Goal: Task Accomplishment & Management: Use online tool/utility

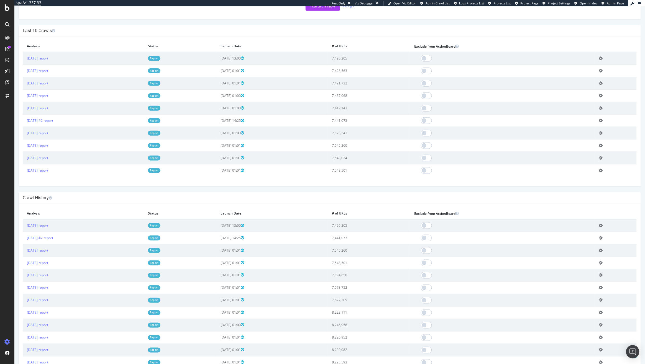
scroll to position [214, 0]
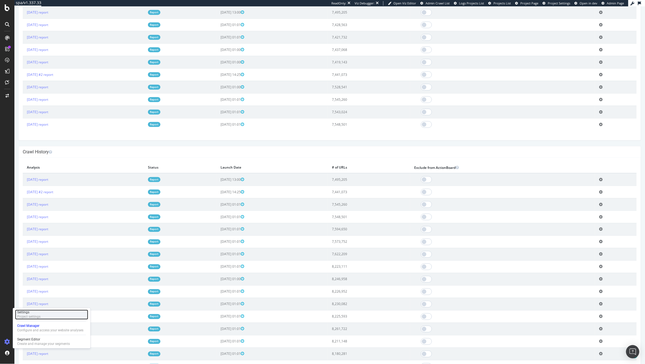
click at [37, 317] on div "Project settings" at bounding box center [28, 317] width 23 height 4
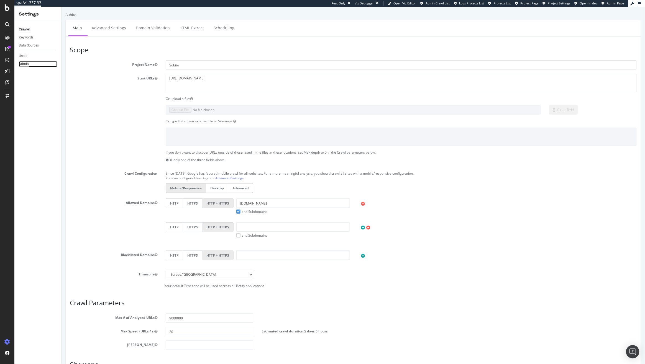
click at [21, 62] on div "Admin" at bounding box center [24, 64] width 10 height 6
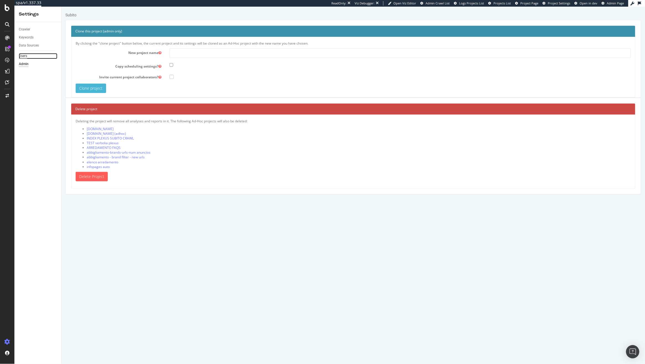
click at [24, 55] on div "Users" at bounding box center [23, 56] width 8 height 6
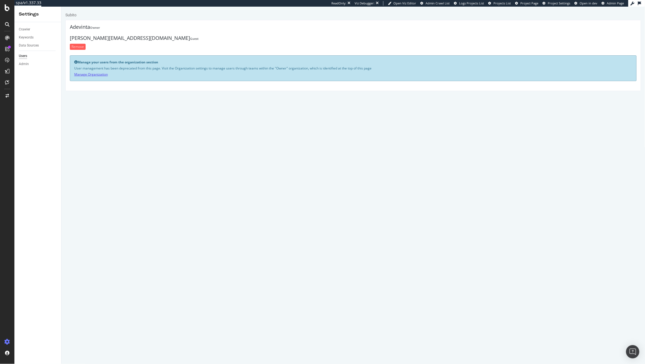
click at [97, 74] on link "Manage Organization" at bounding box center [91, 74] width 34 height 5
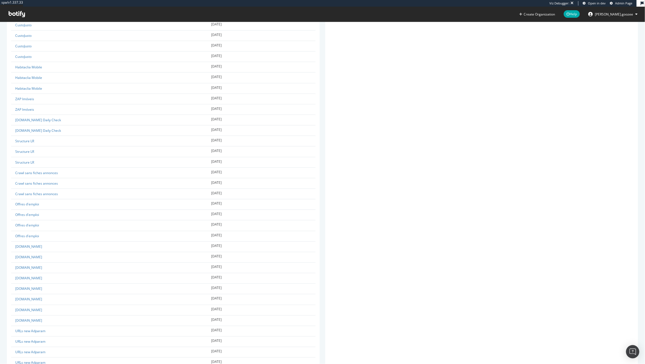
scroll to position [5520, 0]
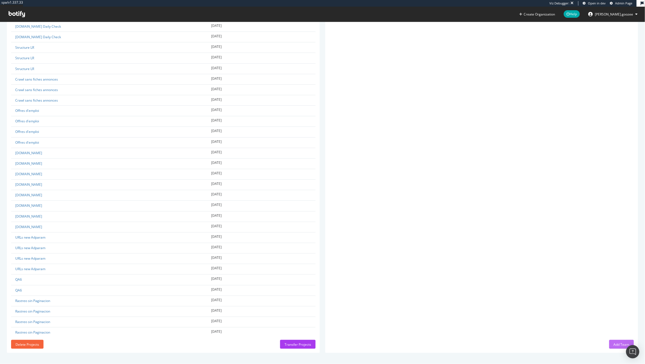
click at [617, 346] on div "Add Team" at bounding box center [622, 345] width 16 height 5
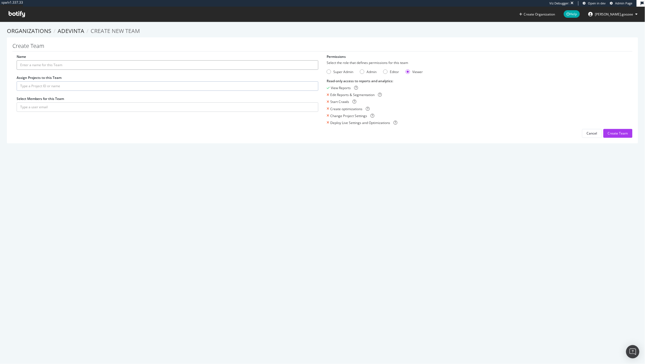
click at [77, 65] on input "Name" at bounding box center [168, 64] width 302 height 9
paste input "roberto.ghilardi@adevinta.com"
type input "roberto.ghilardi@adevinta.com"
click at [61, 84] on div "Name Assign Projects to this Team Select Members for this Team" at bounding box center [167, 85] width 310 height 63
click at [85, 57] on div "Name Team name is missing" at bounding box center [168, 65] width 302 height 22
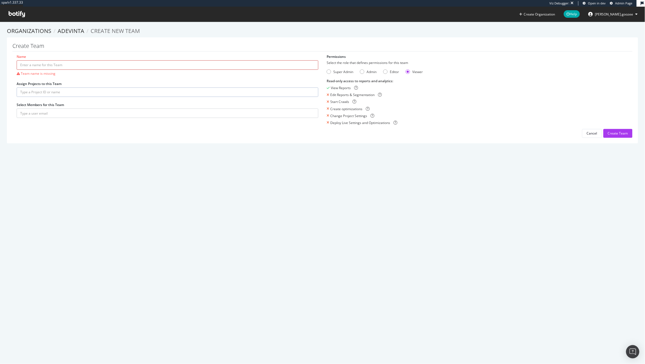
click at [77, 66] on input "Name" at bounding box center [168, 64] width 302 height 9
type input "Subito"
click at [50, 90] on input "text" at bounding box center [168, 85] width 302 height 9
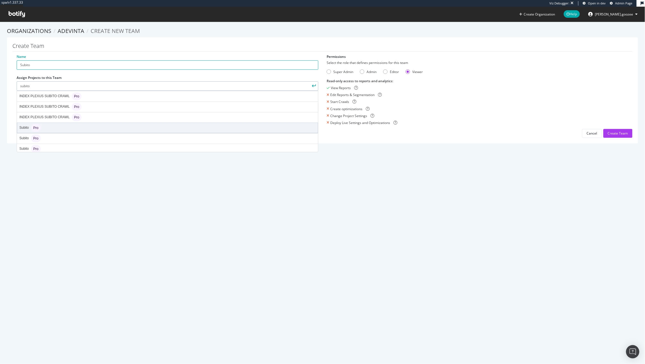
scroll to position [3, 0]
type input "subito"
click at [63, 128] on div "Subito Pro" at bounding box center [167, 126] width 301 height 10
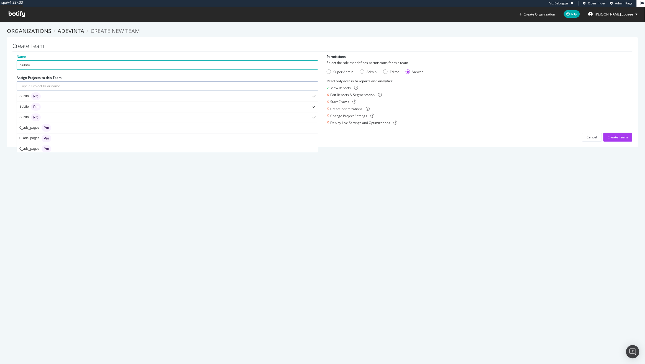
click at [76, 86] on input "text" at bounding box center [168, 85] width 302 height 9
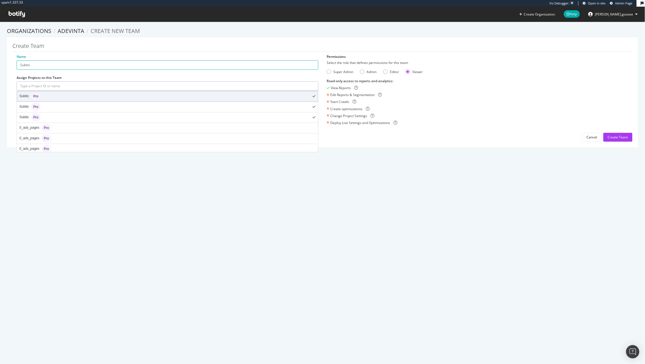
click at [87, 94] on div "Subito Pro" at bounding box center [167, 96] width 301 height 10
click at [89, 96] on div "Subito Pro" at bounding box center [167, 96] width 301 height 10
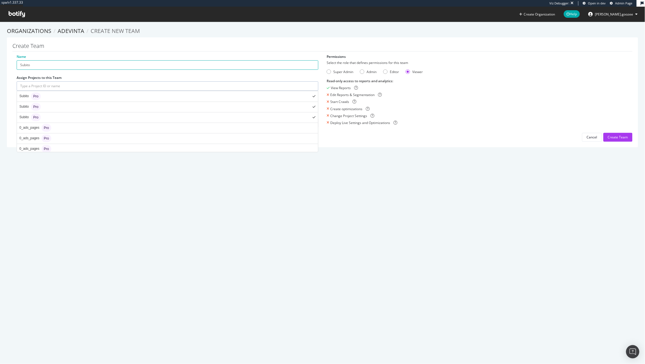
click at [97, 169] on div "spa/v1.337.33 Viz Debugger: Open in dev Admin Page Create Organization Help fre…" at bounding box center [322, 182] width 645 height 364
click at [80, 82] on input "text" at bounding box center [168, 85] width 302 height 9
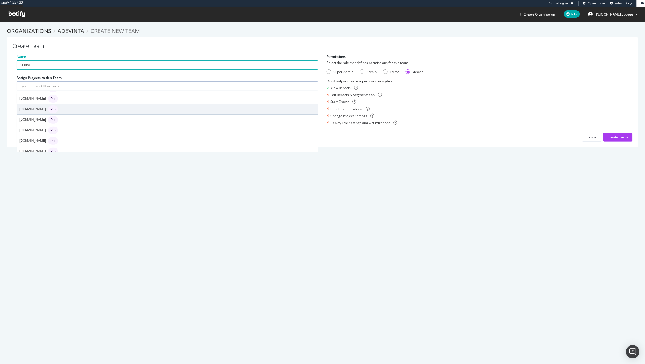
scroll to position [510, 0]
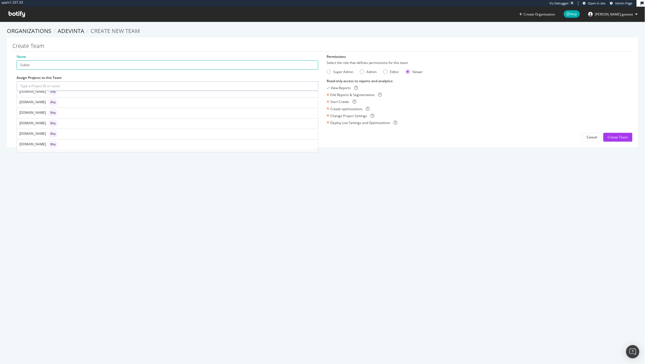
click at [81, 226] on div "spa/v1.337.33 Viz Debugger: Open in dev Admin Page Create Organization Help fre…" at bounding box center [322, 182] width 645 height 364
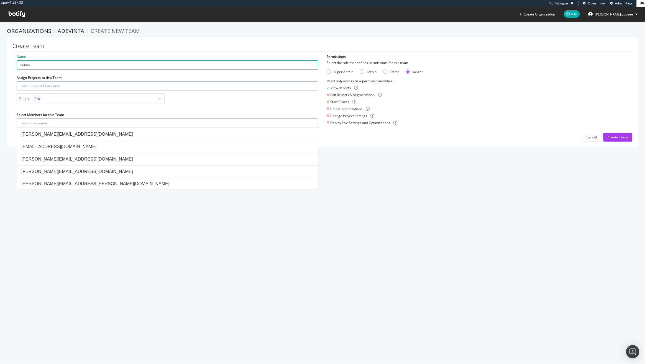
click at [63, 123] on input "text" at bounding box center [168, 123] width 302 height 9
paste input "roberto.ghilardi@adevinta.com"
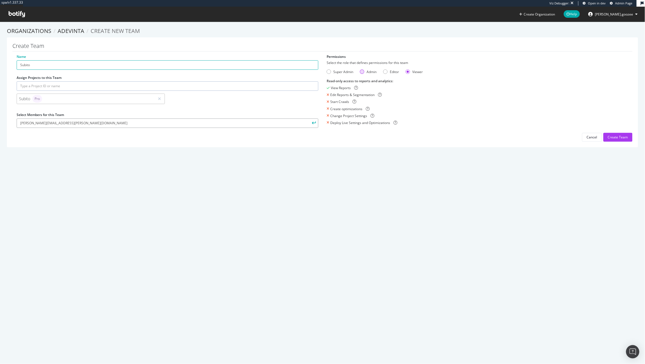
type input "roberto.ghilardi@adevinta.com"
click at [368, 72] on div "Admin" at bounding box center [372, 72] width 10 height 5
click at [384, 74] on form "Select the role that defines permissions for this team Super Admin Admin Editor…" at bounding box center [478, 92] width 302 height 65
click at [383, 70] on div "Editor" at bounding box center [385, 72] width 4 height 4
click at [367, 73] on div "Admin" at bounding box center [372, 72] width 10 height 5
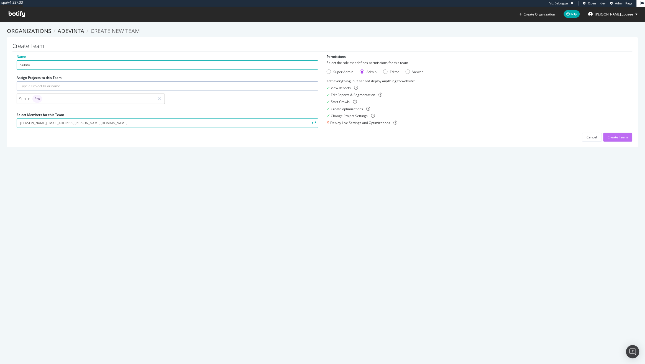
click at [614, 140] on div "Create Team" at bounding box center [618, 137] width 20 height 8
click at [107, 122] on input "roberto.ghilardi@adevinta.com" at bounding box center [168, 123] width 302 height 9
click at [309, 119] on button "submit" at bounding box center [313, 123] width 9 height 9
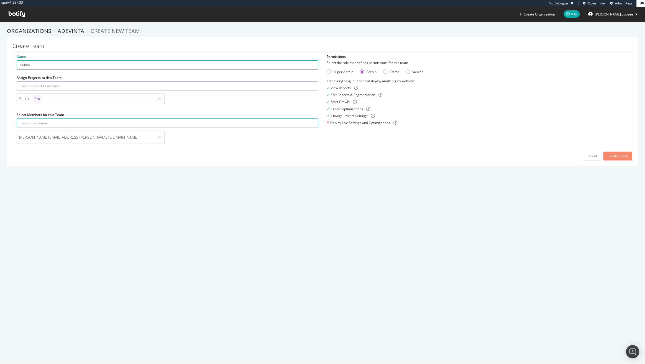
click at [612, 152] on div "Name Subito Assign Projects to this Team Subito Pro Select Members for this Tea…" at bounding box center [322, 107] width 620 height 106
click at [611, 157] on div "Create Team" at bounding box center [618, 156] width 20 height 5
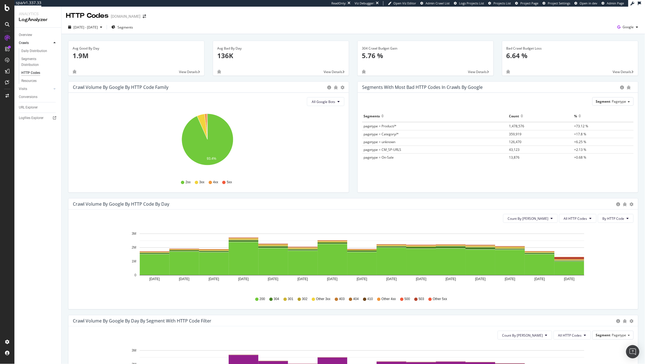
click at [628, 208] on div "Crawl Volume by google by HTTP Code by Day Timeline (by Value) Timeline (by Per…" at bounding box center [353, 204] width 570 height 11
click at [620, 217] on button "By HTTP Code" at bounding box center [616, 218] width 36 height 9
click at [612, 231] on span "By Family" at bounding box center [609, 230] width 22 height 5
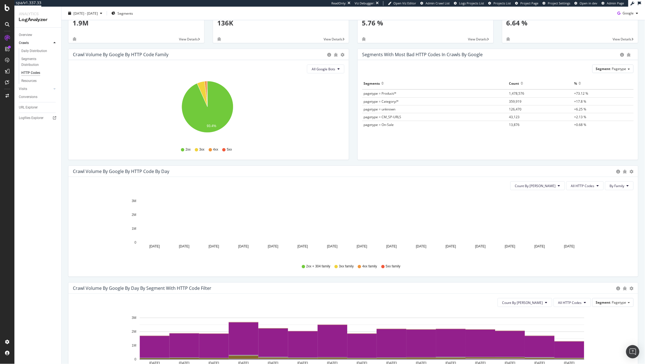
scroll to position [32, 0]
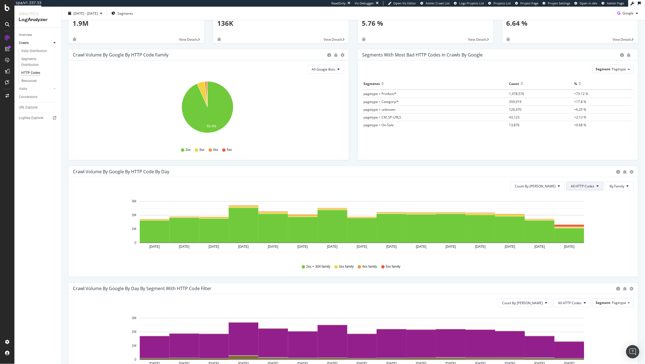
click at [578, 188] on span "All HTTP Codes" at bounding box center [583, 186] width 24 height 5
click at [570, 247] on span "5xx family" at bounding box center [581, 248] width 28 height 5
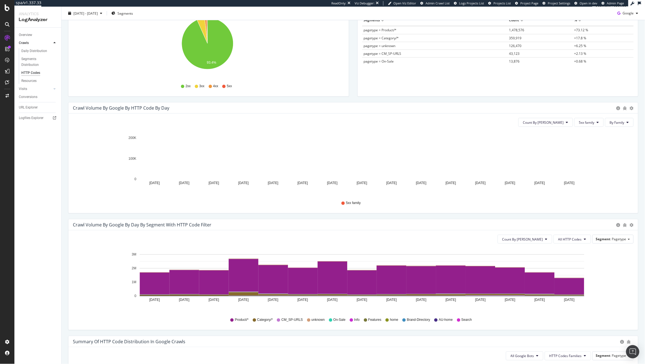
scroll to position [97, 0]
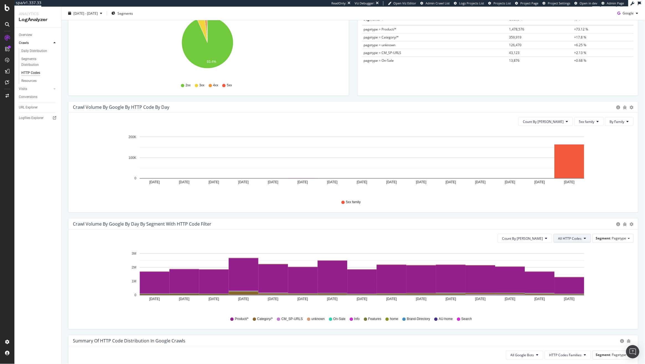
click at [566, 241] on span "All HTTP Codes" at bounding box center [570, 238] width 24 height 5
click at [563, 302] on div "5xx family" at bounding box center [568, 300] width 37 height 8
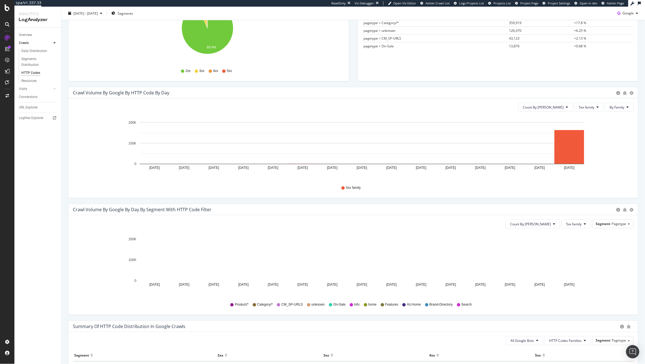
scroll to position [114, 0]
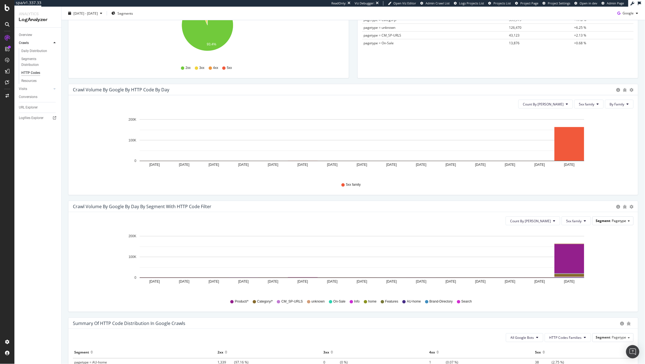
click at [616, 222] on span "Pagetype" at bounding box center [619, 221] width 14 height 5
click at [602, 274] on div "Advanced selector >" at bounding box center [609, 274] width 44 height 8
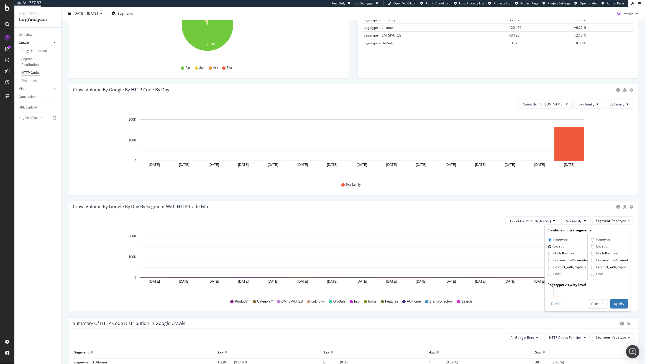
click at [548, 247] on input "Location" at bounding box center [550, 247] width 4 height 4
radio input "true"
radio input "false"
click at [620, 292] on button "Apply" at bounding box center [619, 288] width 18 height 9
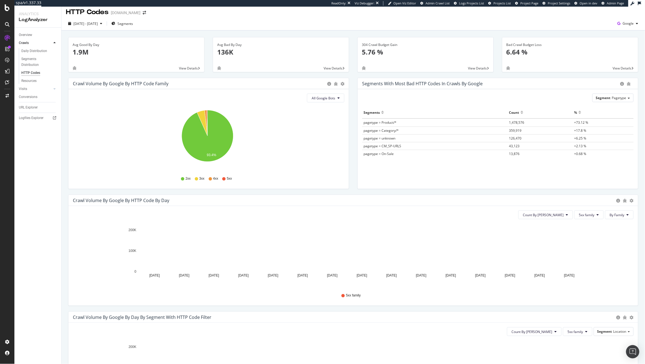
scroll to position [0, 0]
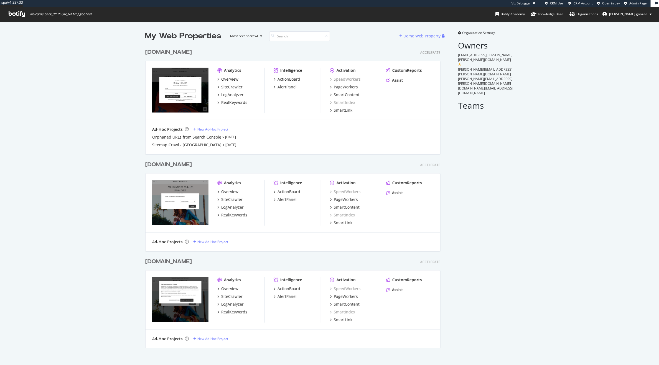
scroll to position [301, 294]
click at [202, 52] on div "[DOMAIN_NAME] Accelerate" at bounding box center [292, 52] width 295 height 8
click at [194, 52] on div "[DOMAIN_NAME]" at bounding box center [169, 52] width 49 height 8
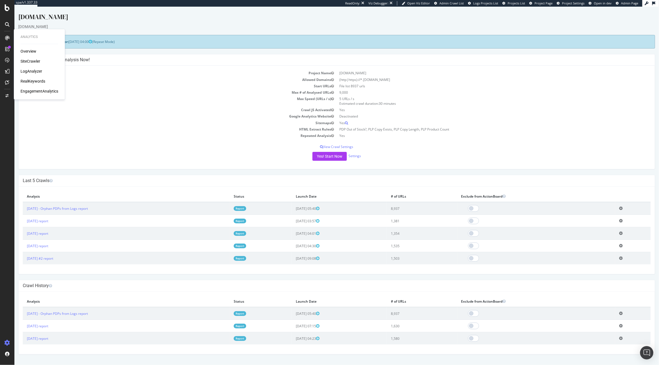
click at [29, 62] on div "SiteCrawler" at bounding box center [31, 61] width 20 height 6
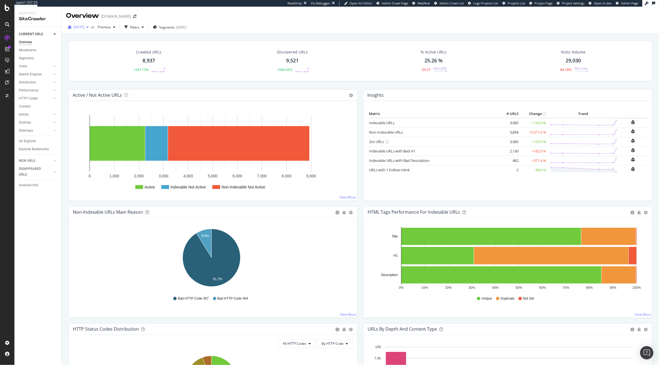
click at [84, 26] on span "[DATE]" at bounding box center [78, 27] width 11 height 5
click at [101, 55] on div "[DATE]" at bounding box center [100, 57] width 52 height 5
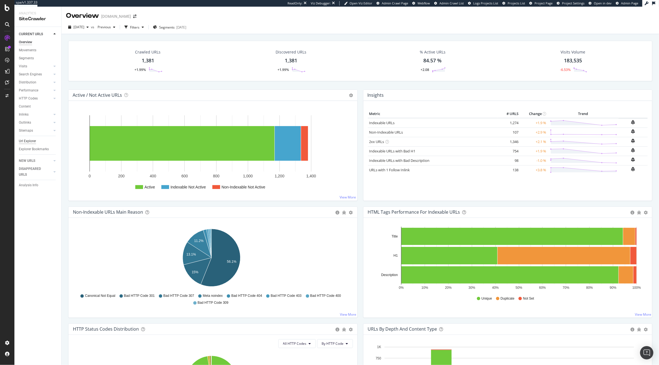
click at [27, 140] on div "Url Explorer" at bounding box center [27, 141] width 17 height 6
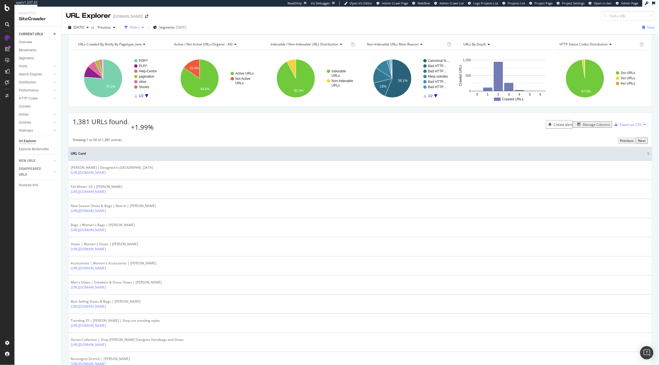
click at [139, 29] on div "Filters" at bounding box center [134, 27] width 9 height 5
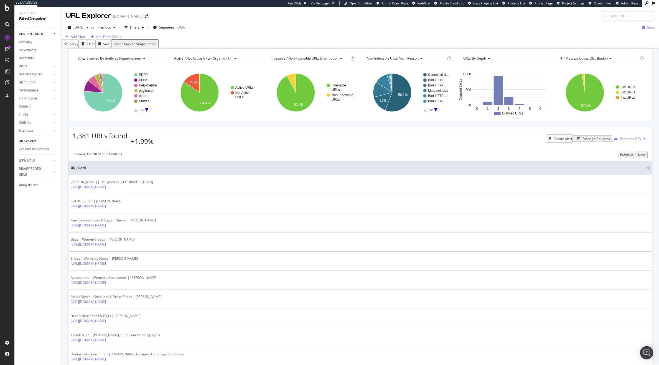
click at [73, 39] on div "Add Filter Add Filter Group" at bounding box center [93, 36] width 62 height 5
click at [74, 39] on div "Add Filter" at bounding box center [78, 36] width 15 height 5
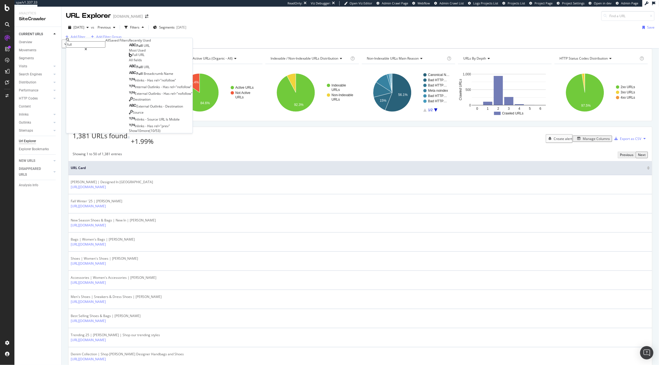
type input "full"
click at [144, 48] on span "URL" at bounding box center [147, 45] width 6 height 5
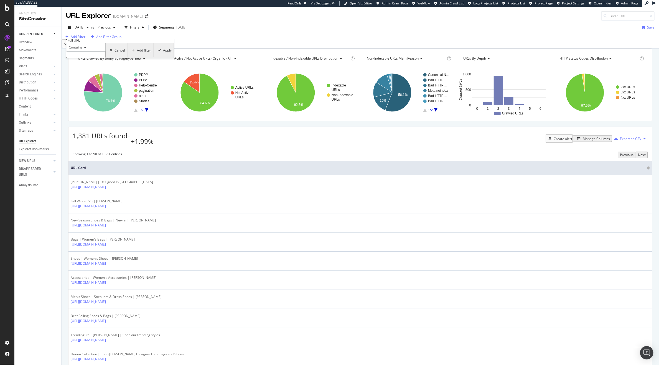
click at [83, 50] on span "Contains" at bounding box center [76, 47] width 14 height 5
click at [80, 57] on span "Equal to" at bounding box center [74, 54] width 12 height 5
click at [83, 58] on input "text" at bounding box center [85, 55] width 39 height 6
paste input "/women/bags/crossbody-bags/mini-kensington-drench-black-leather-kurt-geiger-lon…"
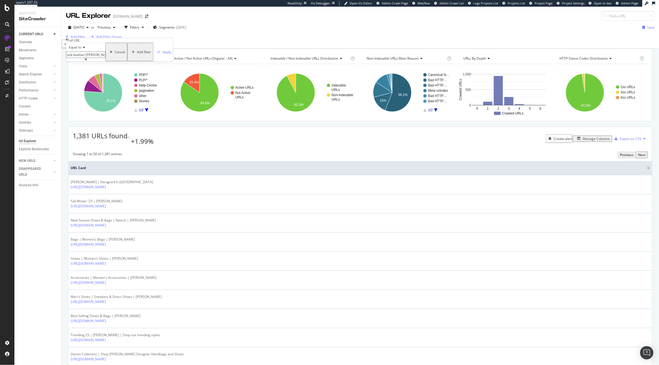
type input "/women/bags/crossbody-bags/mini-kensington-drench-black-leather-kurt-geiger-lon…"
click at [134, 61] on div "Equal to /women/bags/crossbody-bags/mini-kensington-drench-black-leather-kurt-g…" at bounding box center [119, 52] width 107 height 19
click at [163, 54] on div "Apply" at bounding box center [167, 52] width 9 height 5
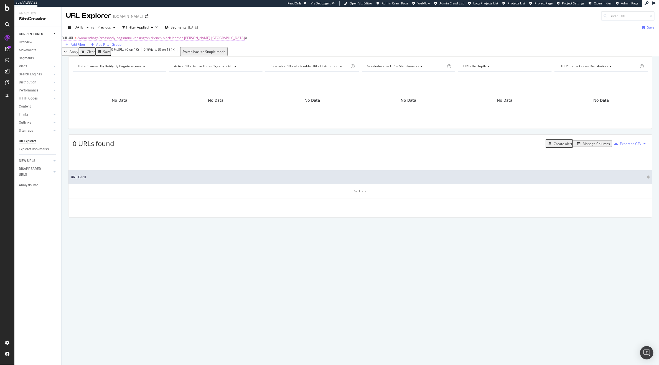
click at [162, 40] on span "/women/bags/crossbody-bags/mini-kensington-drench-black-leather-kurt-geiger-lon…" at bounding box center [160, 37] width 167 height 5
click at [185, 56] on div "Apply Clear Save 0 % URLs ( 0 on 1K ) 0 % Visits ( 0 on 184K ) Switch back to S…" at bounding box center [360, 51] width 597 height 9
click at [141, 47] on div "Full URL = /women/bags/crossbody-bags/mini-kensington-drench-black-leather-kurt…" at bounding box center [360, 40] width 597 height 13
click at [127, 40] on span "/women/bags/crossbody-bags/mini-kensington-drench-black-leather-kurt-geiger-lon…" at bounding box center [160, 37] width 167 height 5
drag, startPoint x: 96, startPoint y: 66, endPoint x: 30, endPoint y: 61, distance: 65.8
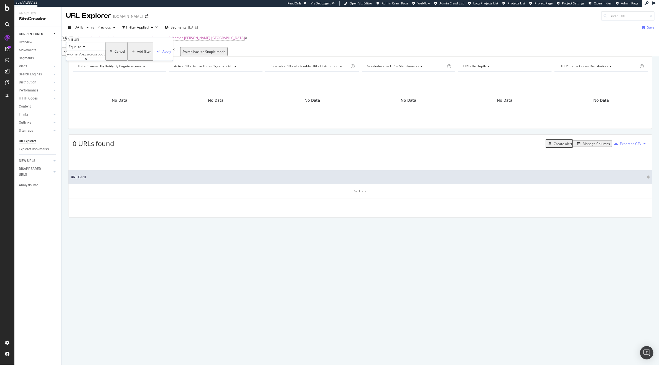
click at [30, 61] on body "spa/v1.337.33 ReadOnly: Viz Debugger: Open Viz Editor Admin Crawl Page Webflow …" at bounding box center [329, 182] width 659 height 365
click at [73, 57] on input "/women/bags/crossbody-bags/mini-kensington-drench-black-leather-kurt-geiger-lon…" at bounding box center [85, 54] width 39 height 6
drag, startPoint x: 96, startPoint y: 66, endPoint x: 47, endPoint y: 59, distance: 49.3
click at [47, 59] on body "spa/v1.337.33 ReadOnly: Viz Debugger: Open Viz Editor Admin Crawl Page Webflow …" at bounding box center [329, 182] width 659 height 365
click at [71, 43] on div "button" at bounding box center [66, 44] width 7 height 3
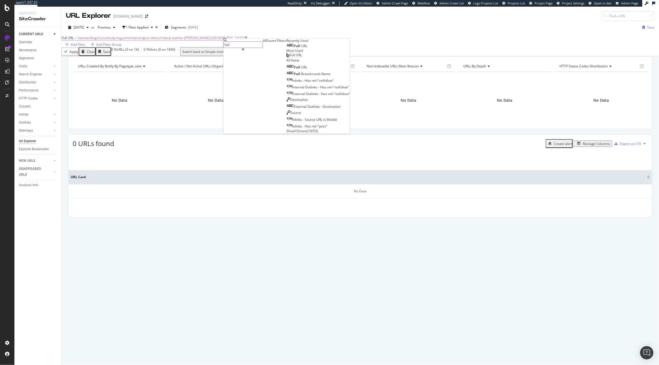
click at [245, 40] on icon at bounding box center [246, 37] width 2 height 3
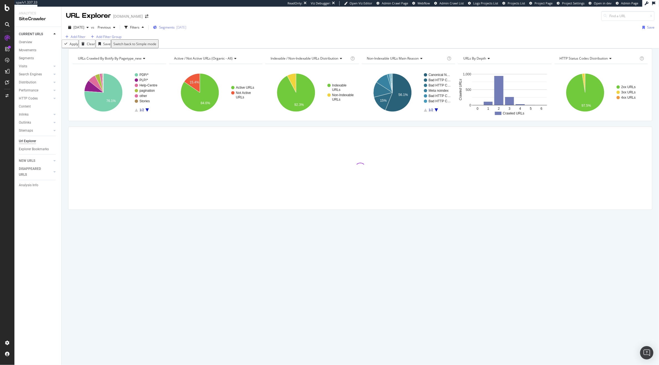
click at [173, 27] on span "Segments" at bounding box center [167, 27] width 16 height 5
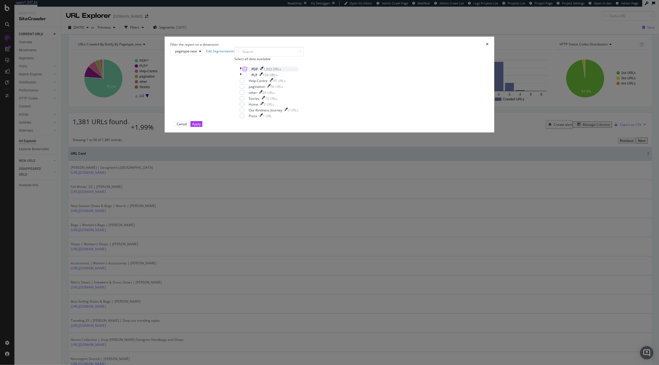
click at [247, 71] on div "modal" at bounding box center [244, 69] width 4 height 4
click at [201, 126] on div "Apply" at bounding box center [196, 124] width 9 height 5
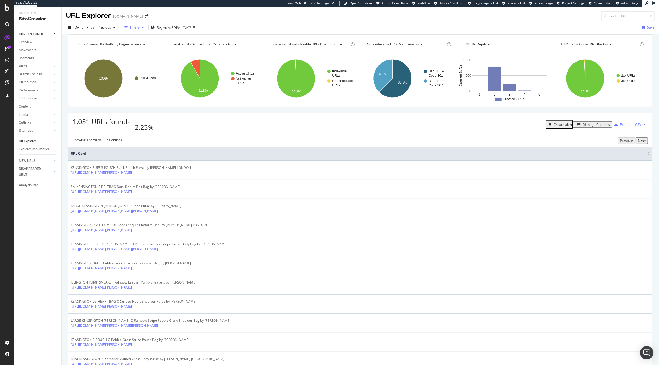
click at [139, 29] on div "Filters" at bounding box center [134, 27] width 9 height 5
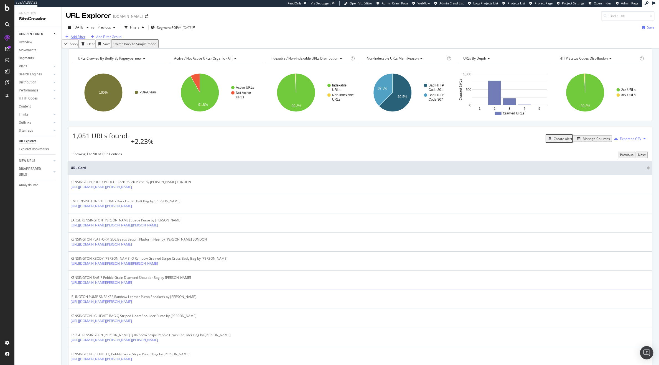
click at [77, 39] on div "Add Filter" at bounding box center [78, 36] width 15 height 5
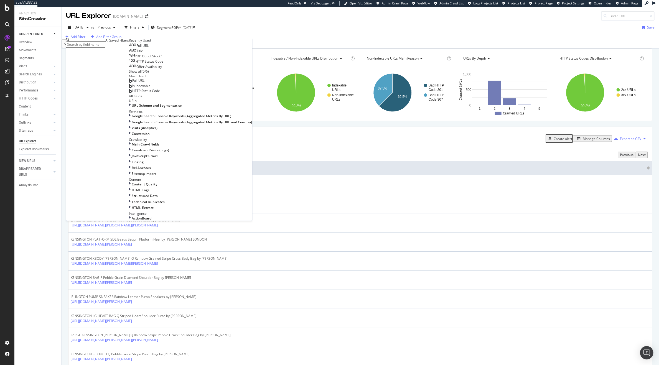
click at [129, 48] on div "Full URL" at bounding box center [139, 46] width 20 height 4
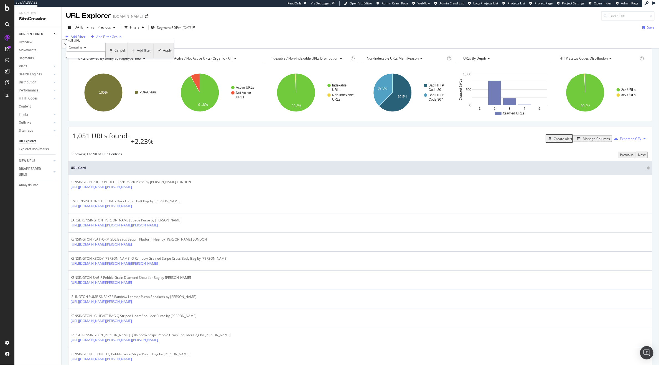
click at [80, 52] on div "Contains" at bounding box center [85, 47] width 39 height 9
click at [82, 50] on span "Contains" at bounding box center [76, 47] width 14 height 5
click at [91, 51] on div "Contains Equal to Not equal to Starts with Doesn't start with Ends with Doesn't…" at bounding box center [120, 50] width 108 height 15
click at [74, 50] on span "Contains" at bounding box center [76, 47] width 14 height 5
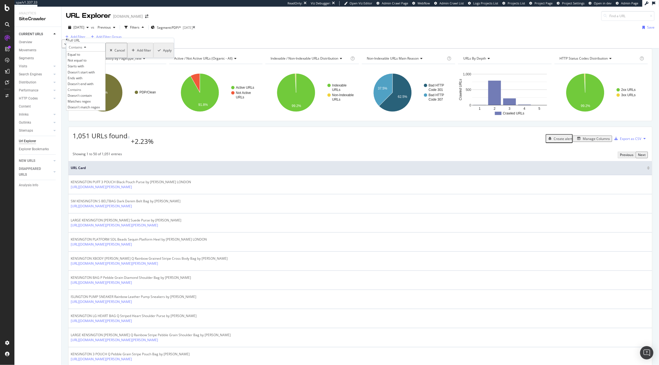
click at [68, 41] on icon at bounding box center [67, 39] width 2 height 3
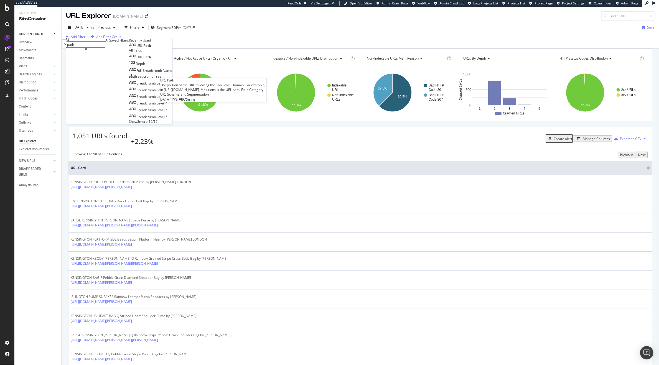
type input "path"
click at [129, 48] on div "URL Path" at bounding box center [140, 46] width 22 height 4
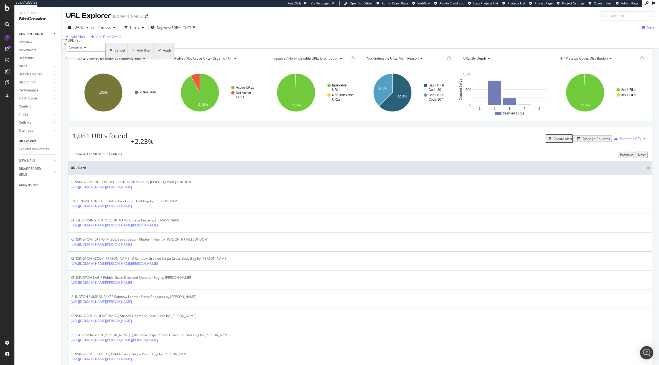
click at [80, 52] on div "Contains" at bounding box center [85, 47] width 39 height 9
drag, startPoint x: 97, startPoint y: 119, endPoint x: 96, endPoint y: 131, distance: 12.3
click at [96, 110] on div "Equal to Not equal to Starts with Doesn't start with Ends with Doesn't end with…" at bounding box center [85, 80] width 39 height 59
click at [96, 110] on span "Doesn't match regex" at bounding box center [84, 107] width 32 height 5
click at [96, 58] on input "text" at bounding box center [85, 55] width 39 height 6
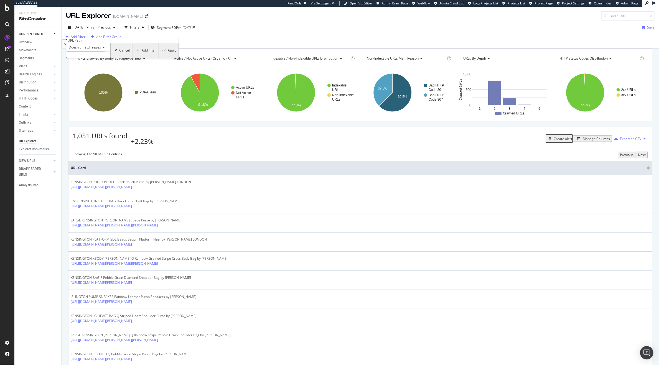
paste input "\d{10}$"
type input "\d{10}$"
click at [160, 54] on div "button" at bounding box center [163, 51] width 7 height 3
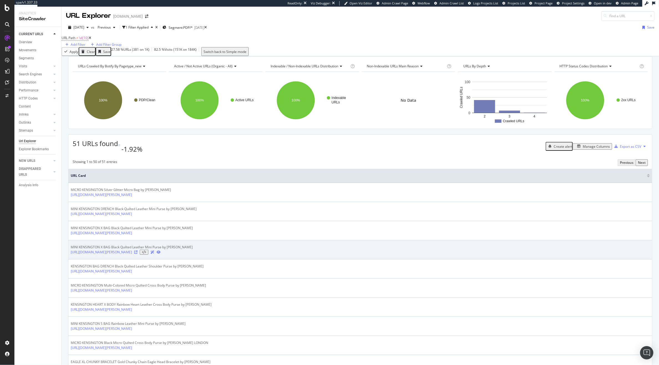
click at [137, 254] on icon at bounding box center [135, 252] width 3 height 3
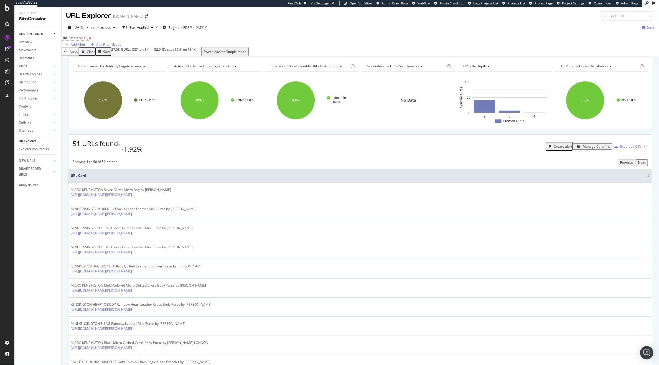
click at [85, 44] on div "Add Filter" at bounding box center [78, 44] width 15 height 5
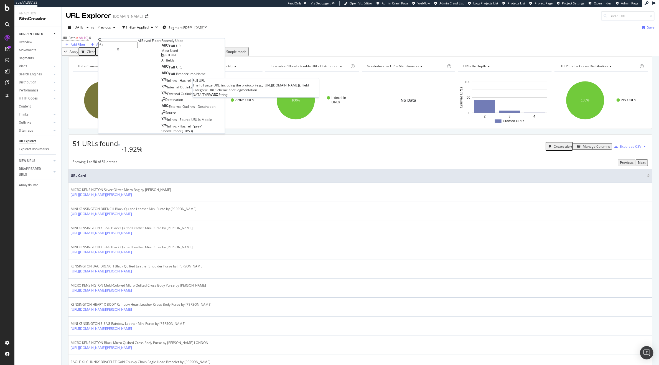
type input "full"
click at [176, 48] on span "URL" at bounding box center [179, 46] width 6 height 5
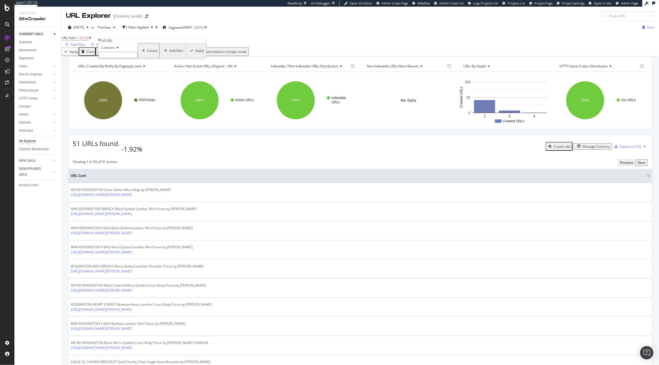
click at [114, 50] on span "Contains" at bounding box center [108, 47] width 14 height 5
click at [128, 58] on input "text" at bounding box center [117, 55] width 39 height 6
paste input "https://www.kurtgeiger.us/women/bags/mini/mini-kensington-x-bag-"
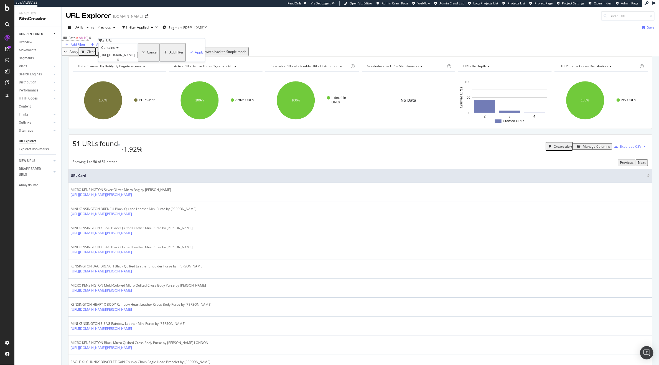
type input "https://www.kurtgeiger.us/women/bags/mini/mini-kensington-x-bag-"
click at [195, 55] on div "Apply" at bounding box center [199, 52] width 9 height 5
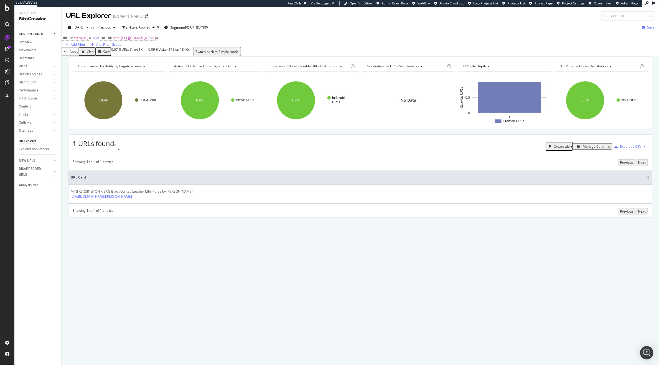
click at [159, 40] on icon at bounding box center [157, 37] width 2 height 3
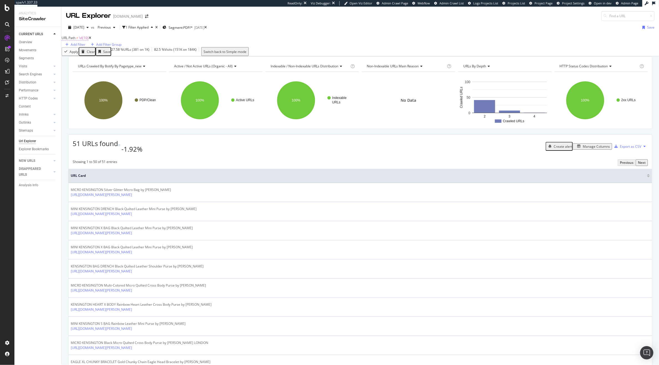
click at [75, 40] on span "URL Path" at bounding box center [69, 37] width 14 height 5
click at [85, 49] on span "Doesn't match regex" at bounding box center [85, 46] width 32 height 5
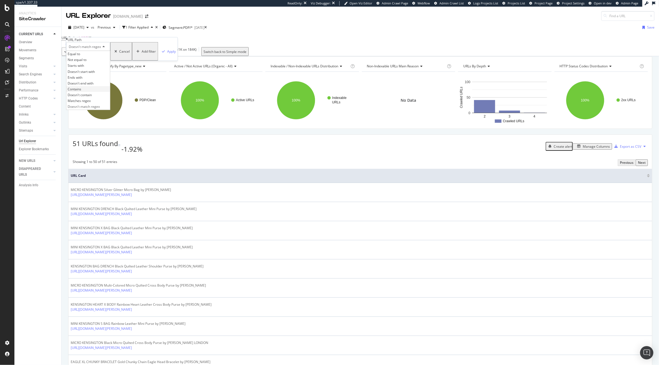
click at [91, 92] on div "Contains" at bounding box center [89, 89] width 44 height 6
click at [163, 54] on div "Apply" at bounding box center [167, 51] width 9 height 5
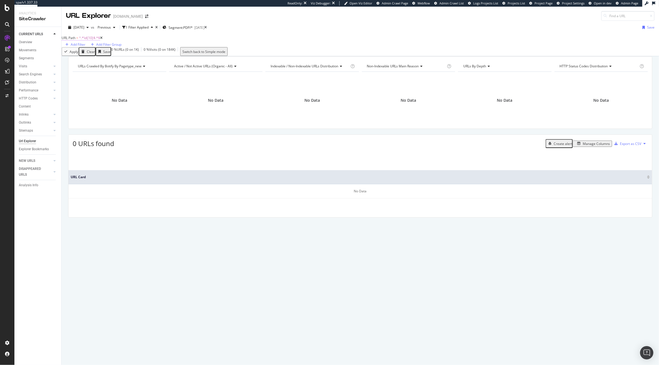
click at [100, 40] on span "^.*\d{10}$.*$" at bounding box center [89, 37] width 21 height 5
click at [81, 49] on span "Contains" at bounding box center [76, 46] width 14 height 5
click at [86, 103] on span "Matches regex" at bounding box center [79, 100] width 23 height 5
click at [163, 54] on div "Apply" at bounding box center [167, 51] width 9 height 5
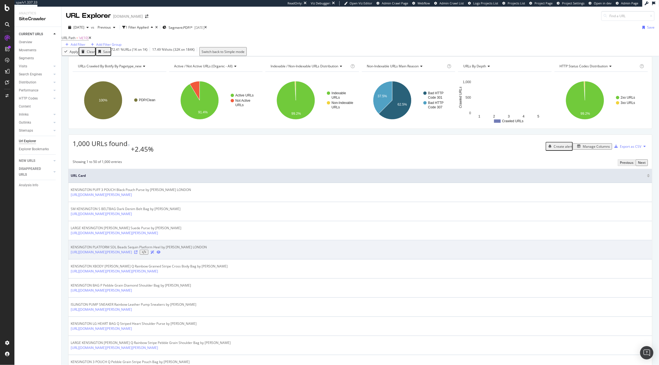
scroll to position [6, 0]
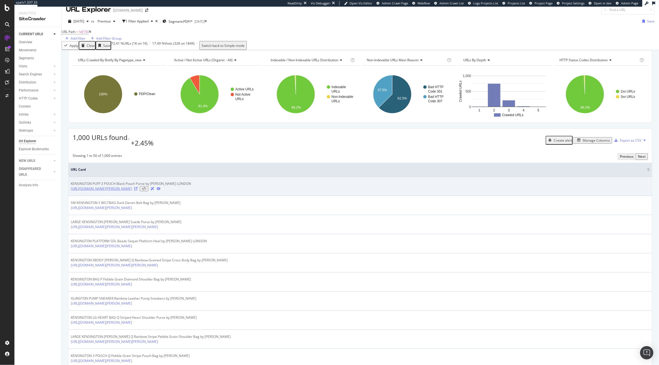
drag, startPoint x: 267, startPoint y: 196, endPoint x: 249, endPoint y: 197, distance: 18.9
click at [191, 191] on div "https://www.kurtgeiger.us/women/bags/shoulder-bags/kensington-puff-3-pouch-blac…" at bounding box center [131, 188] width 120 height 5
copy tbody "571900109"
copy tbody "3571900109"
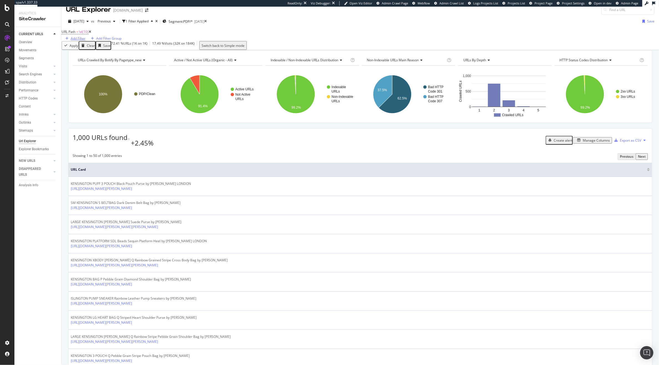
click at [85, 37] on div "Add Filter" at bounding box center [78, 38] width 15 height 5
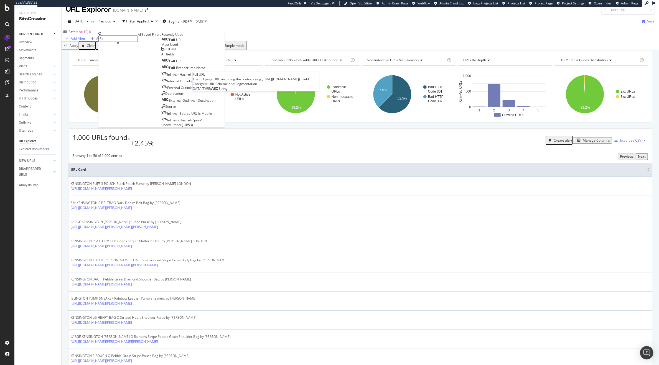
click at [161, 42] on div "Full URL" at bounding box center [171, 40] width 21 height 4
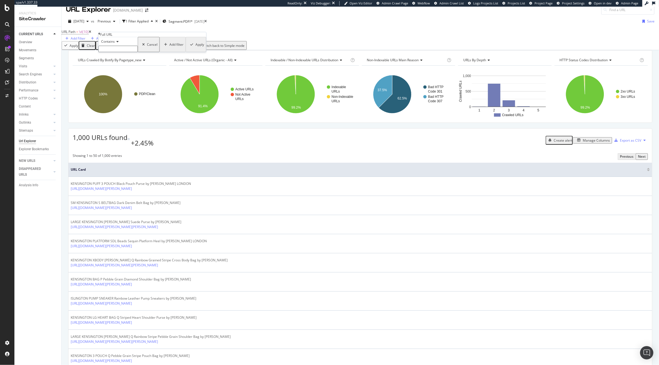
click at [113, 52] on input "text" at bounding box center [117, 49] width 39 height 6
paste input "3571900109"
type input "3571900109"
click at [195, 48] on div "Apply" at bounding box center [199, 46] width 9 height 5
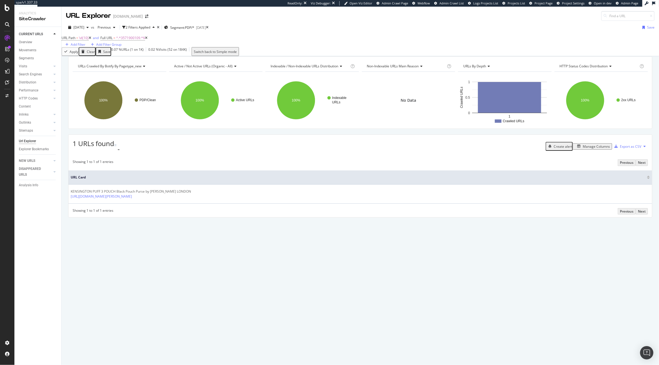
click at [147, 40] on icon at bounding box center [146, 37] width 2 height 3
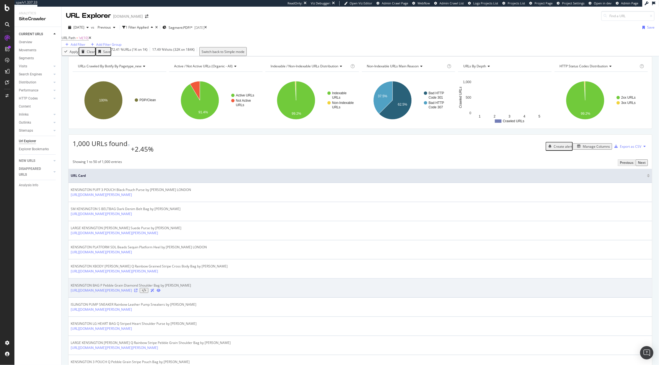
scroll to position [19, 0]
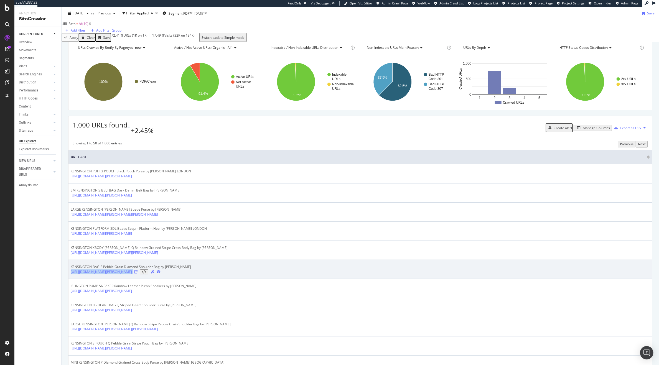
drag, startPoint x: 265, startPoint y: 283, endPoint x: 68, endPoint y: 282, distance: 196.5
click at [68, 279] on td "KENSINGTON BAG P Pebble Grain Diamond Shoulder Bag by KURT GEIGER LONDON https:…" at bounding box center [359, 269] width 583 height 19
copy tbody "https://www.kurtgeiger.us/women/bags/shoulder-bags/kensington-bag-p-multiother-…"
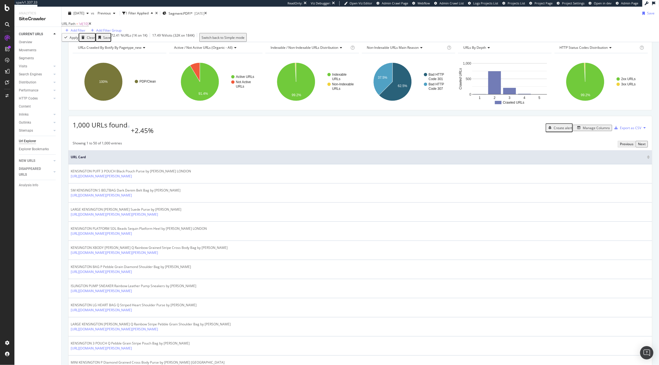
click at [344, 135] on div "1,000 URLs found +2.45% Create alert Manage Columns Export as CSV" at bounding box center [359, 125] width 583 height 19
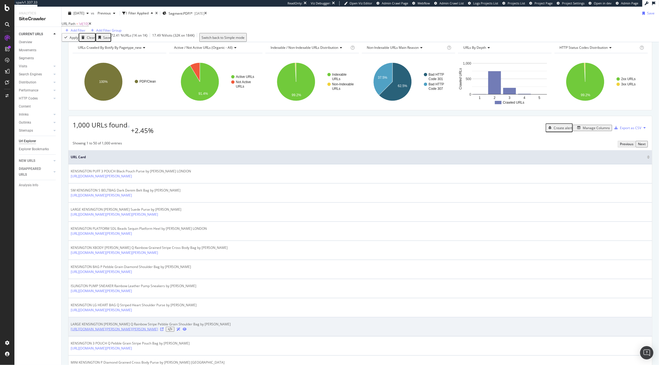
drag, startPoint x: 274, startPoint y: 344, endPoint x: 71, endPoint y: 341, distance: 202.6
click at [71, 332] on div "https://www.kurtgeiger.us/women/bags/shoulder-bags/large-kensington-kurt-q-mult…" at bounding box center [151, 329] width 160 height 5
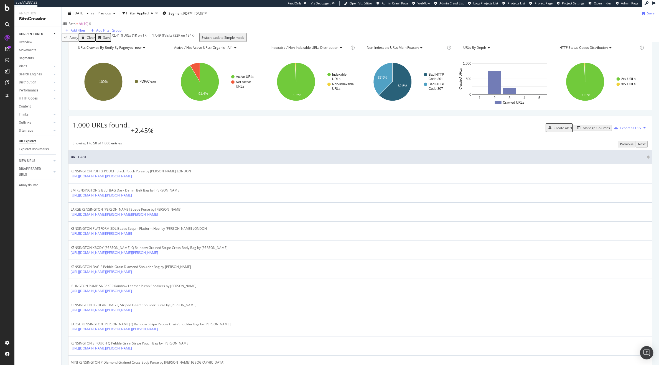
click at [299, 135] on div "1,000 URLs found +2.45% Create alert Manage Columns Export as CSV" at bounding box center [359, 125] width 583 height 19
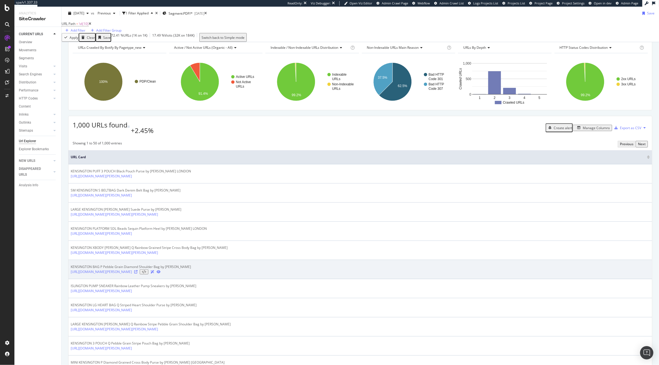
click at [137, 274] on icon at bounding box center [135, 271] width 3 height 3
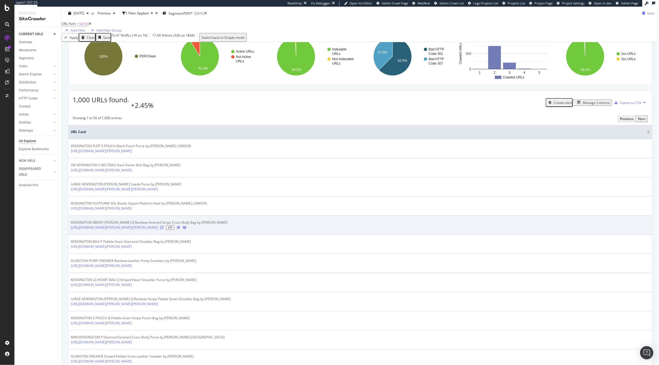
scroll to position [47, 0]
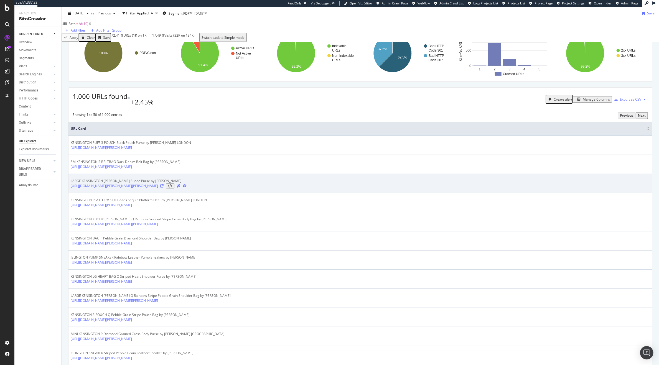
click at [163, 188] on icon at bounding box center [161, 185] width 3 height 3
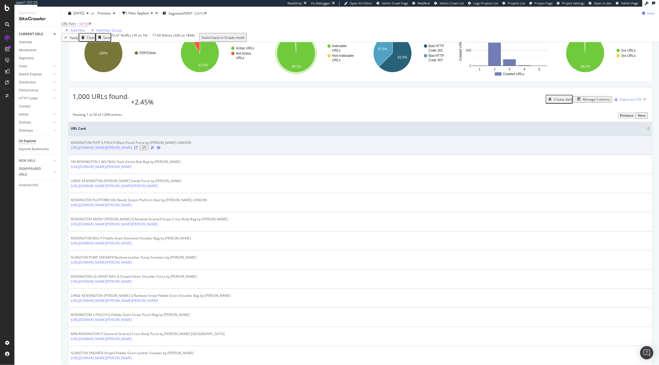
scroll to position [0, 0]
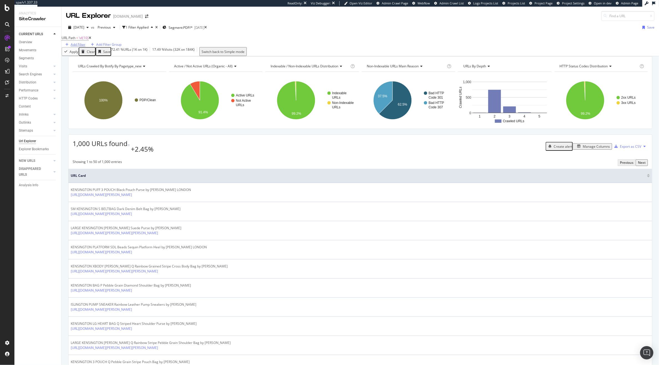
click at [85, 44] on div "Add Filter" at bounding box center [78, 44] width 15 height 5
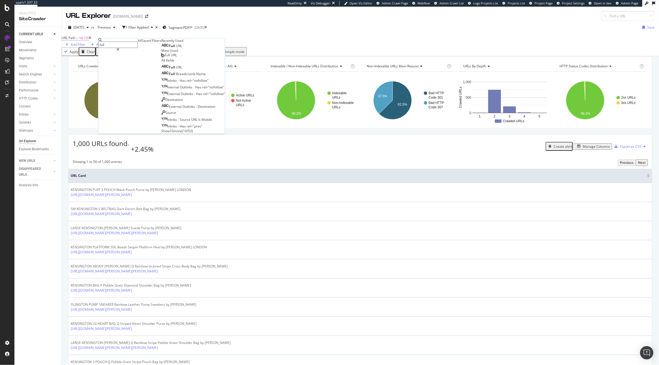
click at [161, 48] on div "Full URL" at bounding box center [171, 46] width 21 height 4
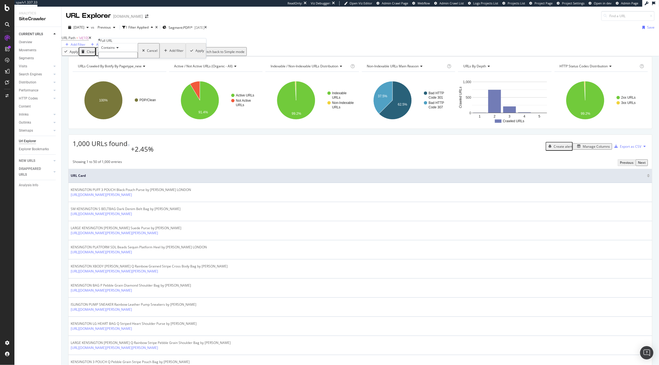
click at [113, 58] on input "text" at bounding box center [117, 55] width 39 height 6
paste input "https://www.kurtgeiger.us/women/bags/shoulder-bags/large-kensington-kurt"
type input "https://www.kurtgeiger.us/women/bags/shoulder-bags/large-kensington-kurt"
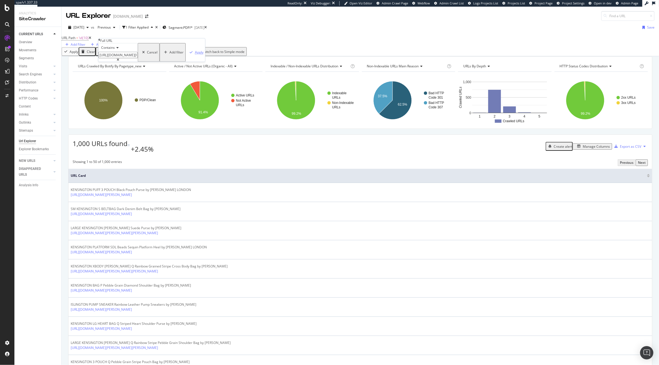
click at [195, 55] on div "Apply" at bounding box center [199, 52] width 9 height 5
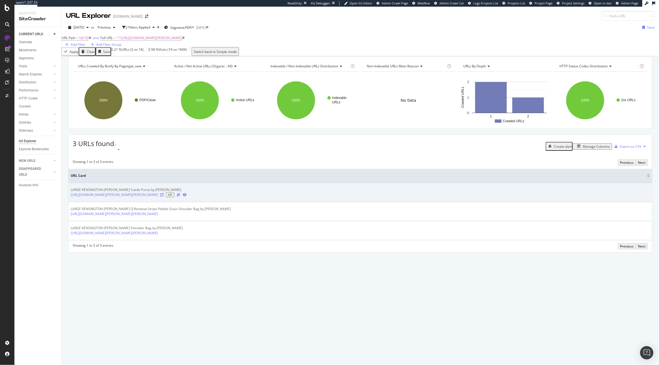
drag, startPoint x: 274, startPoint y: 202, endPoint x: 70, endPoint y: 202, distance: 204.2
click at [70, 202] on td "LARGE KENSINGTON KURT Cinnamon Suede Purse by KURT GEIGER LONDON https://www.ku…" at bounding box center [359, 192] width 583 height 19
copy link "https://www.kurtgeiger.us/women/bags/shoulder-bags/large-kensington-kurt-camel-…"
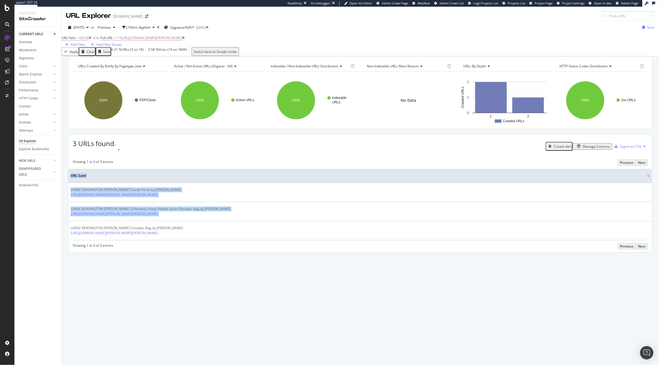
drag, startPoint x: 274, startPoint y: 221, endPoint x: 68, endPoint y: 222, distance: 206.5
click at [68, 222] on div "3 URLs found - Create alert Manage Columns Export as CSV Showing 1 to 3 of 3 en…" at bounding box center [360, 193] width 584 height 118
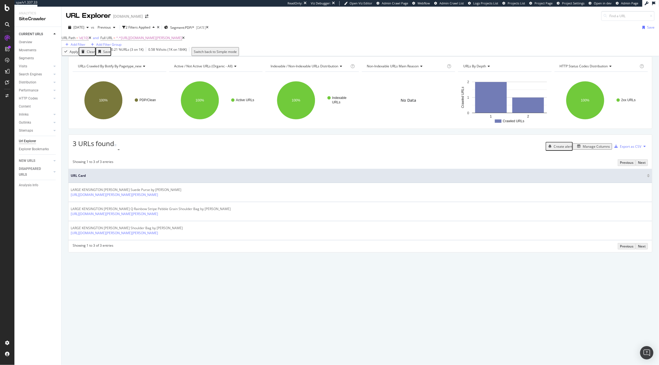
click at [296, 317] on div "URLs Crawled By Botify By pagetype_new Chart (by Value) Table Expand Export as …" at bounding box center [360, 210] width 597 height 309
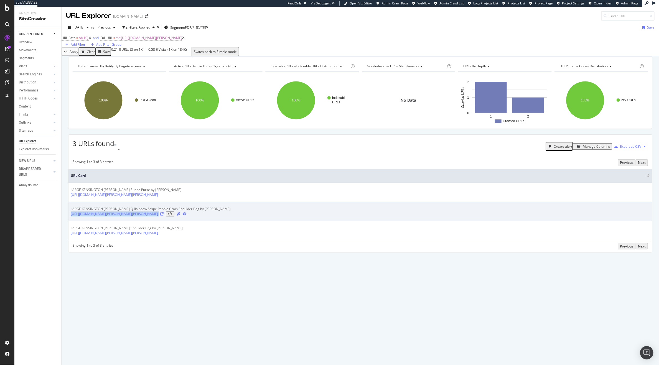
drag, startPoint x: 274, startPoint y: 223, endPoint x: 69, endPoint y: 221, distance: 205.1
click at [69, 221] on td "LARGE KENSINGTON KURT Q Rainbow Stripe Pebble Grain Shoulder Bag by KURT GEIGER…" at bounding box center [359, 211] width 583 height 19
copy tbody "https://www.kurtgeiger.us/women/bags/shoulder-bags/large-kensington-kurt-q-mult…"
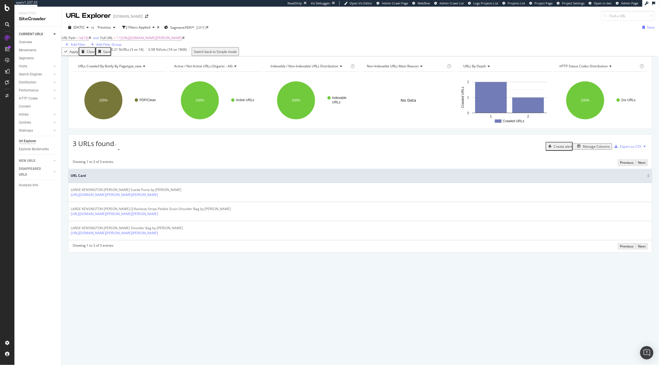
click at [247, 281] on div "URLs Crawled By Botify By pagetype_new Chart (by Value) Table Expand Export as …" at bounding box center [360, 210] width 597 height 309
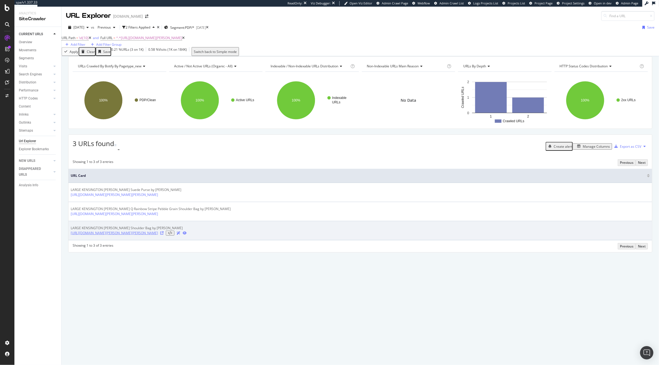
drag, startPoint x: 262, startPoint y: 242, endPoint x: 71, endPoint y: 242, distance: 191.2
click at [71, 236] on div "https://www.kurtgeiger.us/women/bags/shoulder-bags/large-kensington-kurt-black-…" at bounding box center [129, 233] width 116 height 5
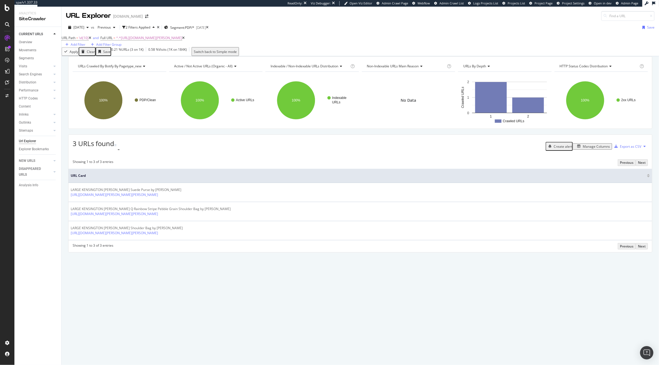
copy link "https://www.kurtgeiger.us/women/bags/shoulder-bags/large-kensington-kurt-black-…"
click at [324, 287] on div "URLs Crawled By Botify By pagetype_new Chart (by Value) Table Expand Export as …" at bounding box center [360, 210] width 597 height 309
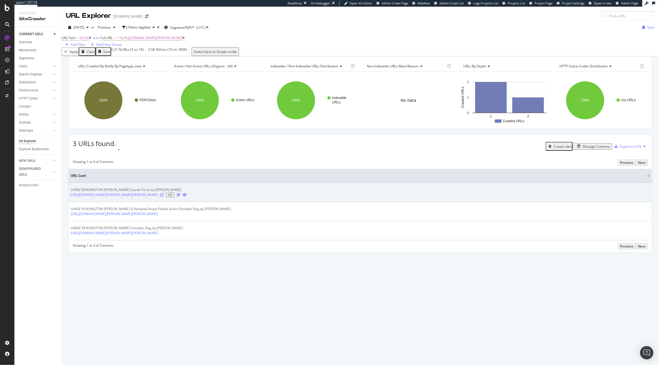
click at [163, 196] on icon at bounding box center [161, 194] width 3 height 3
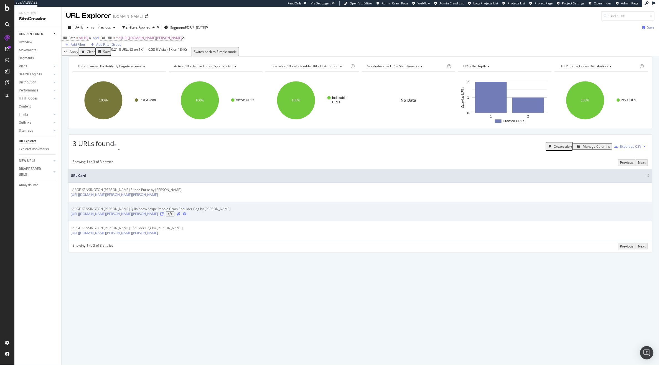
click at [163, 216] on icon at bounding box center [161, 213] width 3 height 3
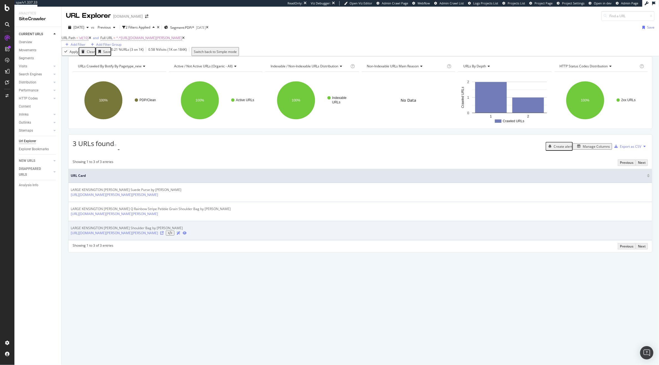
click at [163, 235] on icon at bounding box center [161, 232] width 3 height 3
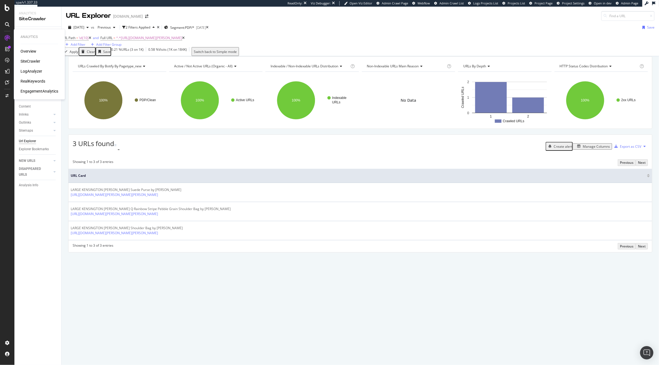
click at [7, 40] on icon at bounding box center [7, 38] width 6 height 6
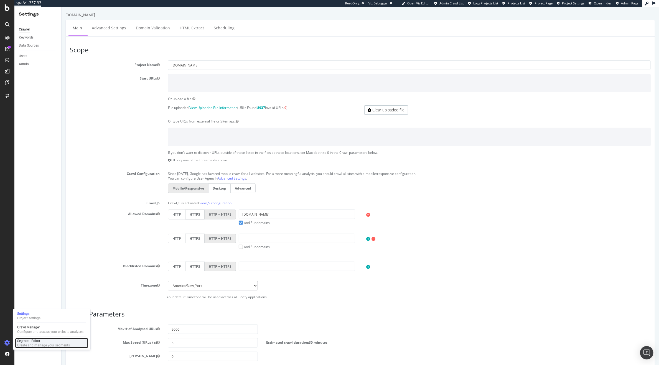
click at [37, 339] on div "Segment Editor" at bounding box center [43, 341] width 53 height 4
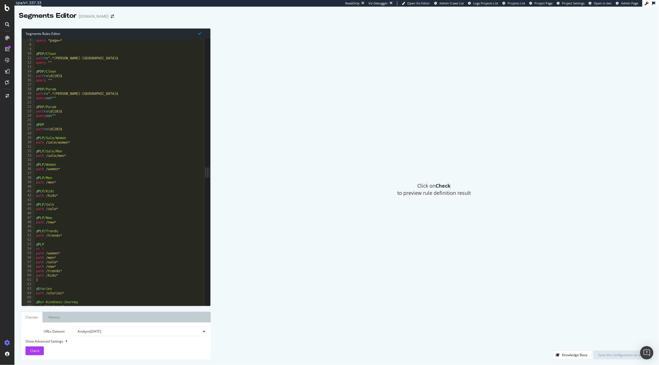
scroll to position [24, 0]
type textarea "path rx \d{10}$"
drag, startPoint x: 72, startPoint y: 80, endPoint x: 52, endPoint y: 80, distance: 20.2
click at [52, 80] on div "@ pagination query *page=* @ PDP/Clean path rx ^.*kurt-geiger-london$ query "" …" at bounding box center [117, 175] width 164 height 276
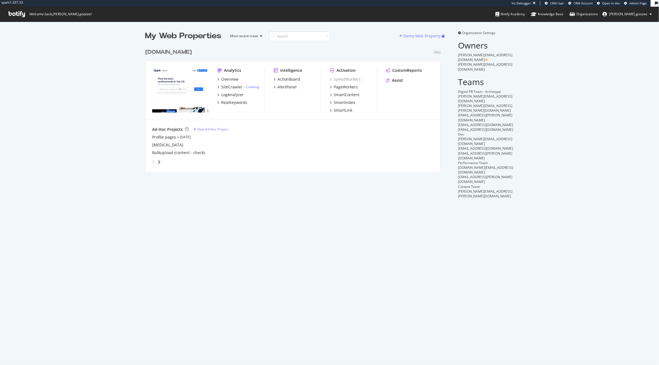
scroll to position [125, 294]
click at [227, 80] on div "Overview" at bounding box center [229, 79] width 17 height 6
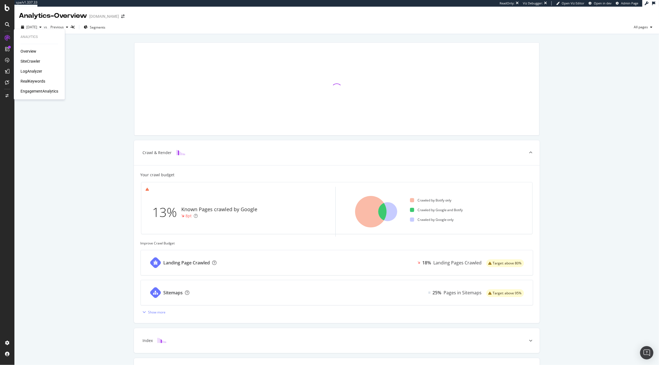
click at [30, 56] on div "Overview SiteCrawler LogAnalyzer RealKeywords EngagementAnalytics" at bounding box center [40, 70] width 38 height 45
click at [27, 62] on div "SiteCrawler" at bounding box center [31, 61] width 20 height 6
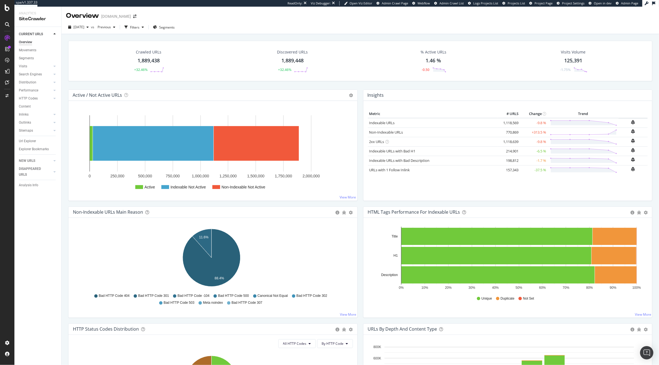
click at [168, 33] on div "[DATE] vs Previous Filters Segments" at bounding box center [360, 28] width 597 height 11
click at [173, 29] on span "Segments" at bounding box center [167, 27] width 16 height 5
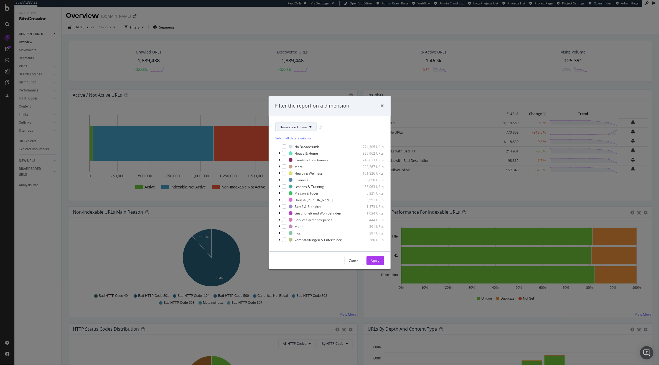
click at [295, 126] on span "Breadcrumb Tree" at bounding box center [293, 127] width 27 height 5
click at [294, 156] on span "pagetype" at bounding box center [306, 157] width 52 height 5
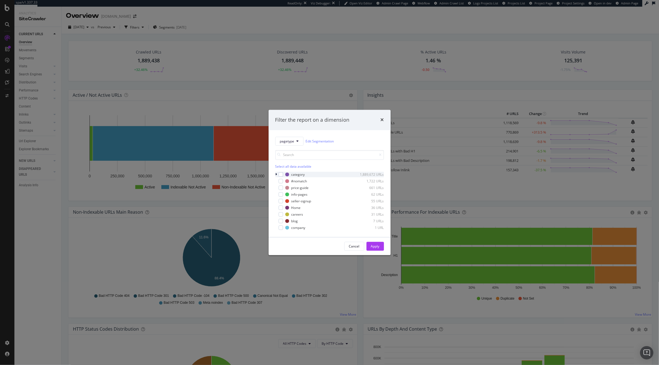
click at [277, 174] on icon "modal" at bounding box center [276, 174] width 2 height 3
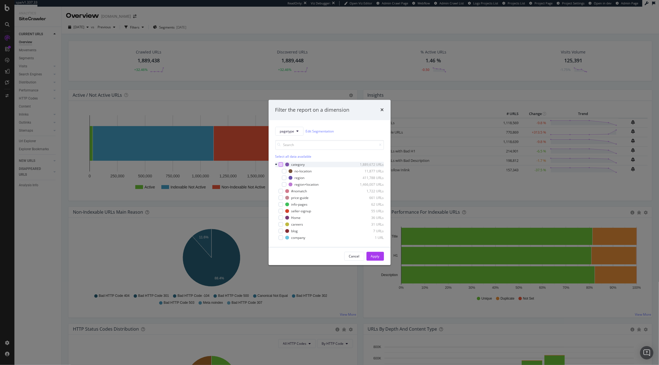
click at [280, 164] on div "modal" at bounding box center [280, 164] width 4 height 4
click at [378, 253] on div "Apply" at bounding box center [375, 256] width 9 height 8
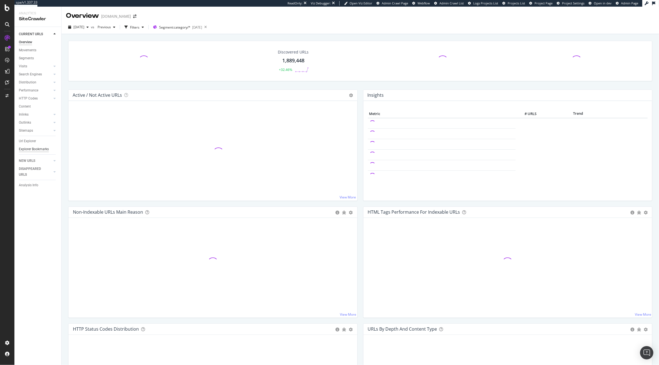
click at [31, 146] on div "Explorer Bookmarks" at bounding box center [34, 149] width 30 height 6
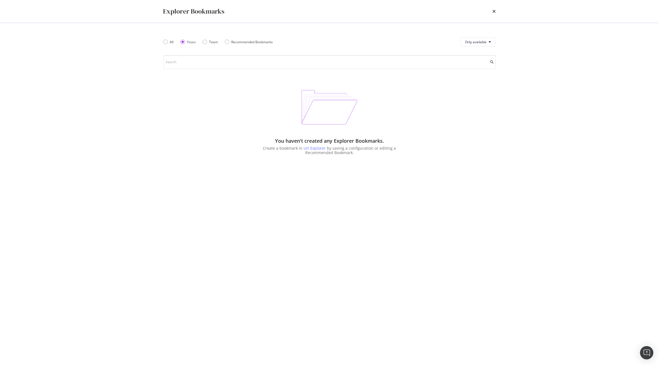
click at [32, 144] on div "Explorer Bookmarks All Yours Team Recommended Bookmarks Only available You have…" at bounding box center [329, 182] width 659 height 365
drag, startPoint x: 489, startPoint y: 7, endPoint x: 492, endPoint y: 12, distance: 6.1
click at [489, 10] on div "Explorer Bookmarks" at bounding box center [329, 11] width 333 height 9
click at [492, 12] on icon "times" at bounding box center [493, 11] width 3 height 4
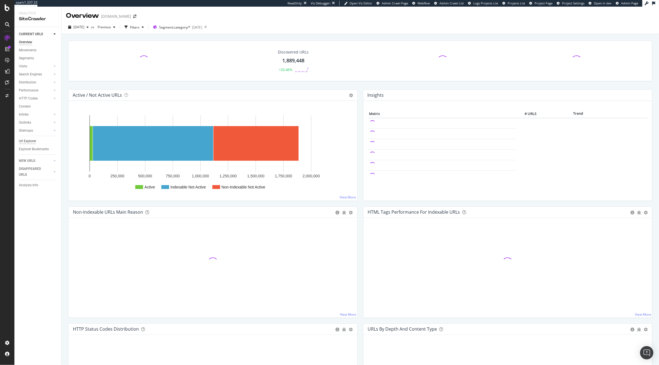
click at [27, 140] on div "Url Explorer" at bounding box center [27, 141] width 17 height 6
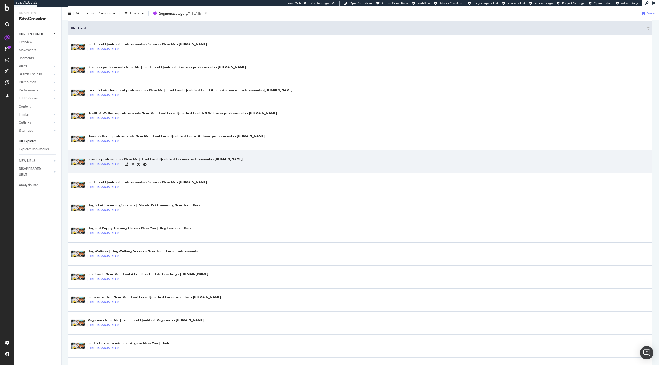
scroll to position [142, 0]
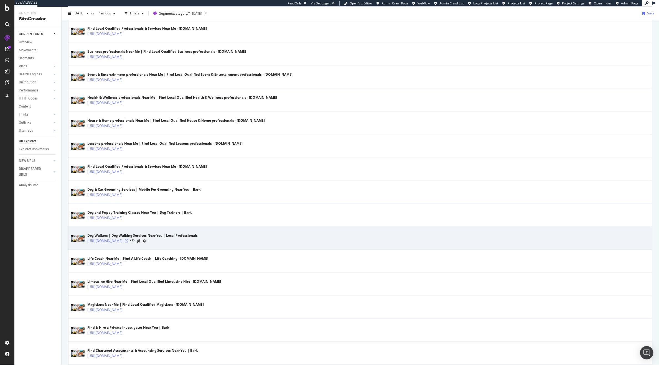
click at [128, 242] on icon at bounding box center [126, 240] width 3 height 3
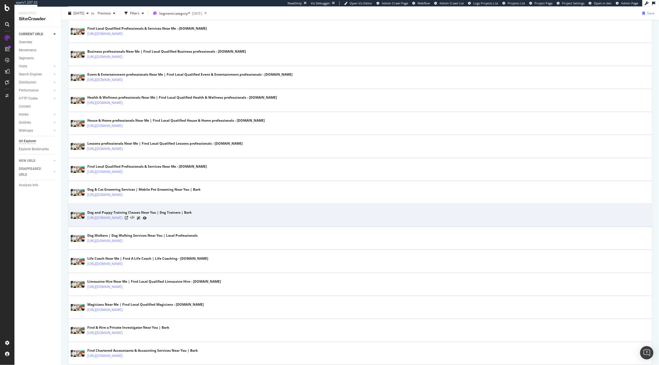
scroll to position [0, 0]
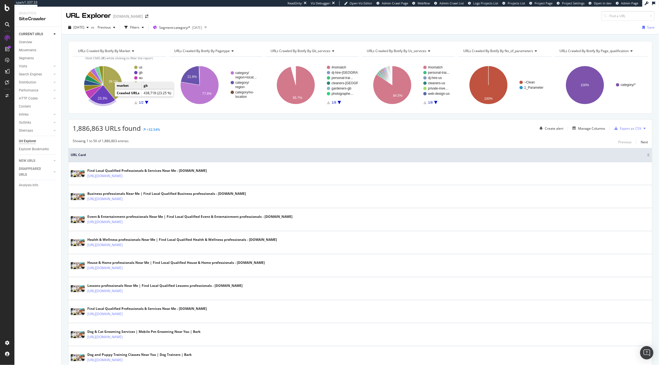
click at [108, 98] on icon "A chart." at bounding box center [102, 94] width 25 height 19
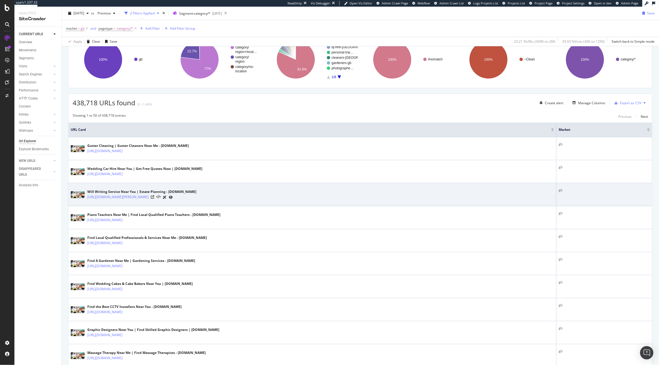
scroll to position [53, 0]
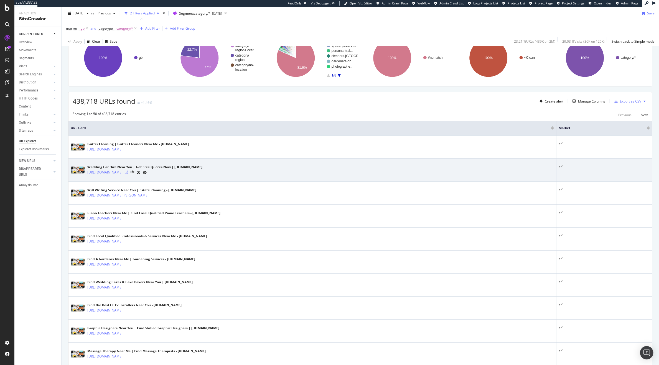
click at [128, 174] on icon at bounding box center [126, 172] width 3 height 3
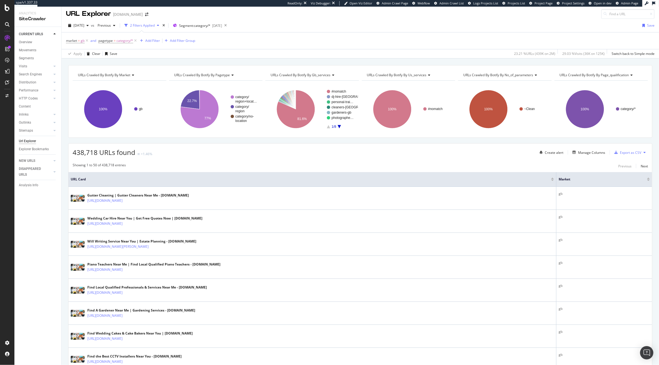
scroll to position [0, 0]
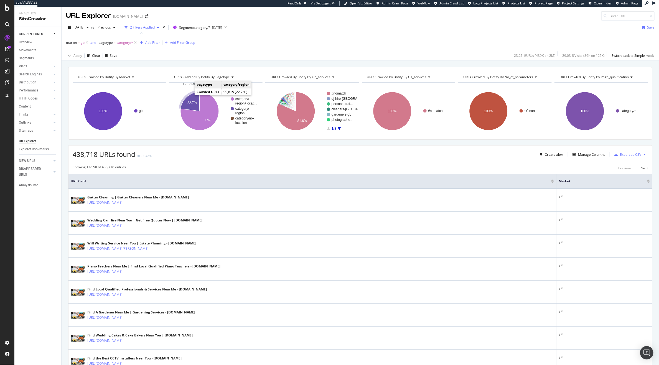
click at [189, 99] on icon "A chart." at bounding box center [189, 101] width 19 height 19
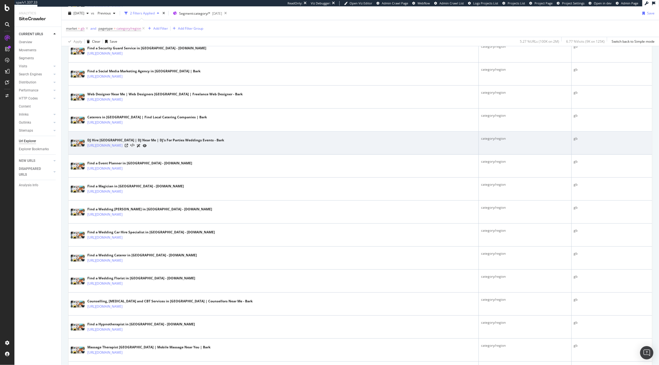
scroll to position [242, 0]
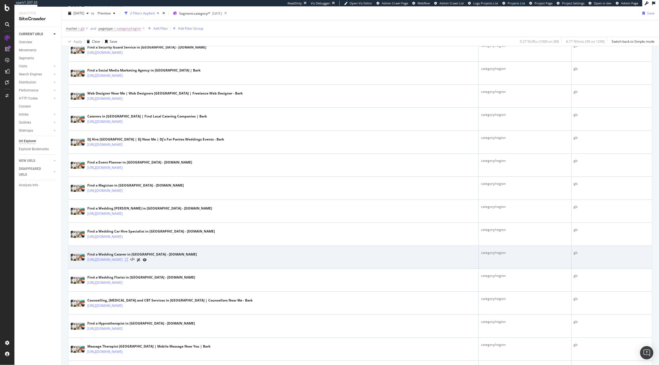
click at [128, 260] on icon at bounding box center [126, 259] width 3 height 3
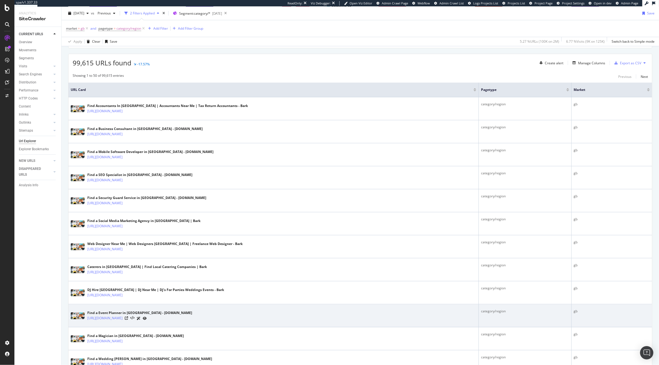
scroll to position [0, 0]
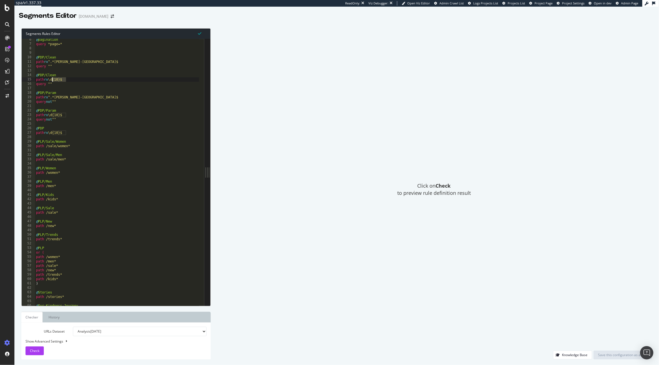
scroll to position [24, 0]
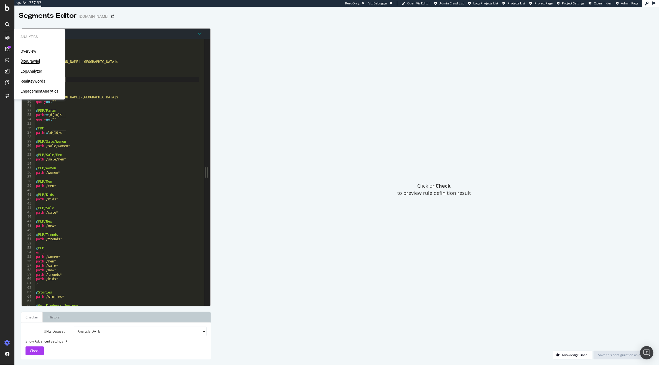
click at [27, 63] on div "SiteCrawler" at bounding box center [31, 61] width 20 height 6
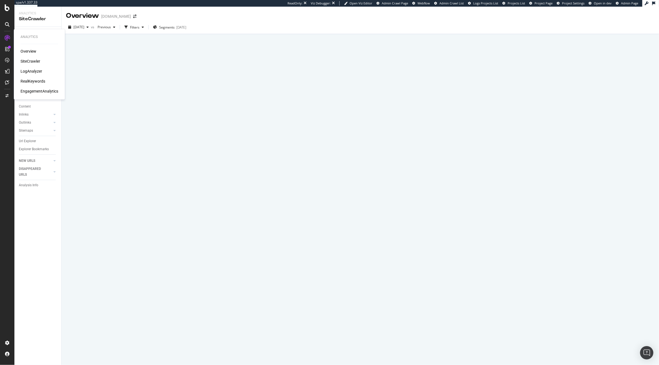
click at [35, 70] on div "LogAnalyzer" at bounding box center [32, 71] width 22 height 6
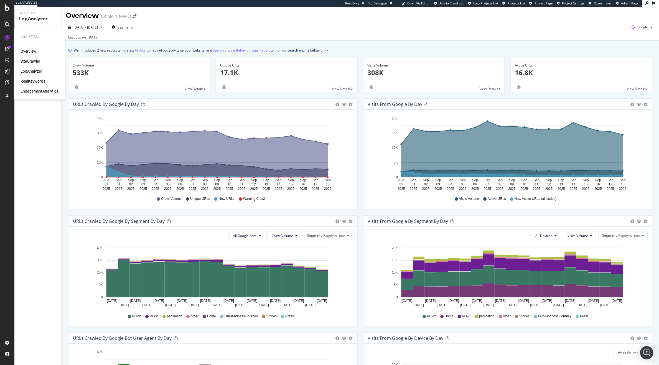
click at [29, 64] on div "Overview SiteCrawler LogAnalyzer RealKeywords EngagementAnalytics" at bounding box center [40, 70] width 38 height 45
click at [28, 63] on div "SiteCrawler" at bounding box center [31, 61] width 20 height 6
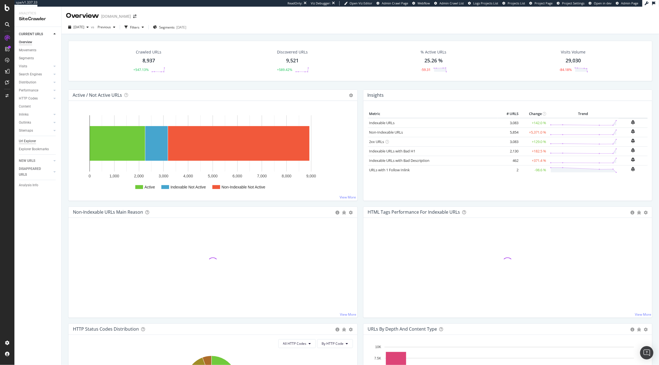
click at [22, 143] on div "Url Explorer" at bounding box center [27, 141] width 17 height 6
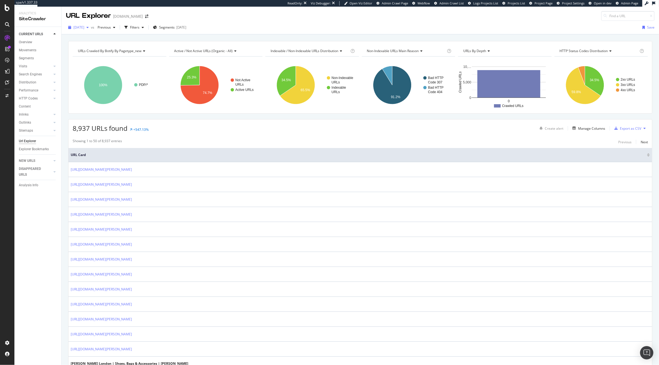
click at [84, 30] on div "2025 Sep. 18th" at bounding box center [78, 27] width 25 height 8
click at [83, 55] on div "2025 Sep. 16th" at bounding box center [100, 57] width 52 height 5
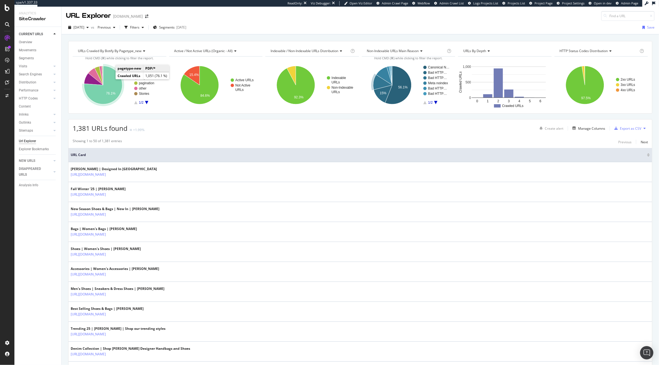
click at [112, 83] on icon "A chart." at bounding box center [103, 85] width 38 height 38
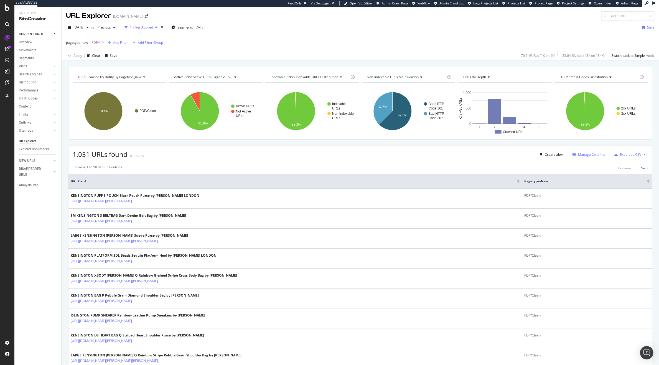
click at [590, 154] on div "Manage Columns" at bounding box center [591, 154] width 27 height 5
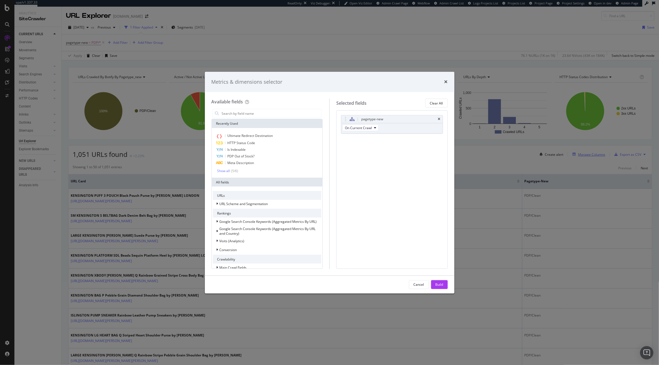
click at [586, 155] on div "Metrics & dimensions selector Available fields Recently Used Ultimate Redirect …" at bounding box center [329, 182] width 659 height 365
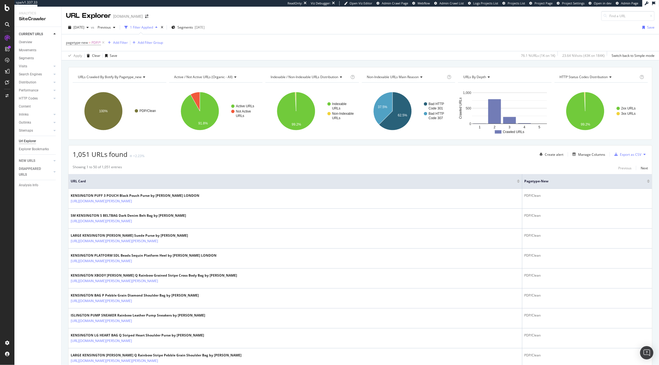
click at [589, 150] on div "Create alert Manage Columns Export as CSV" at bounding box center [592, 154] width 111 height 9
click at [587, 155] on div "Manage Columns" at bounding box center [591, 154] width 27 height 5
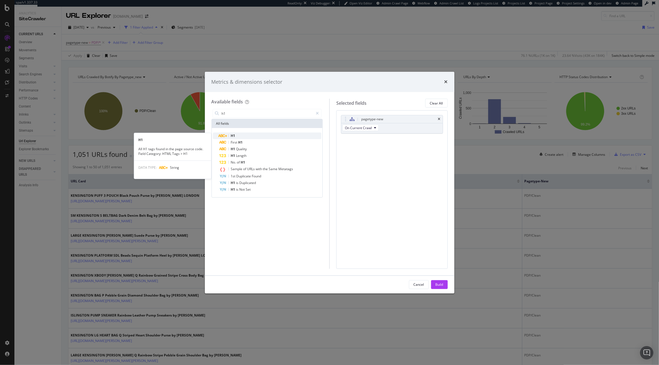
type input "h1"
click at [249, 136] on div "H1" at bounding box center [270, 135] width 102 height 7
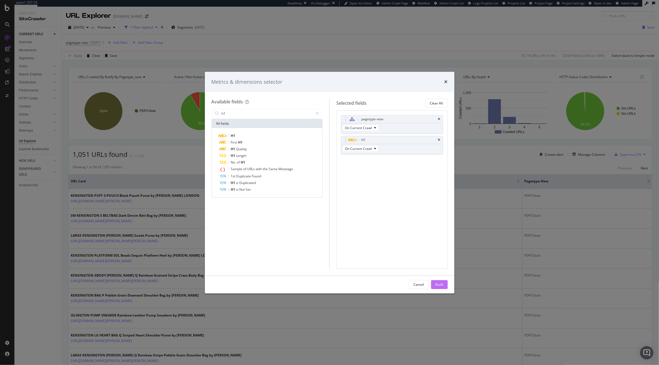
click at [439, 286] on div "Build" at bounding box center [439, 284] width 8 height 5
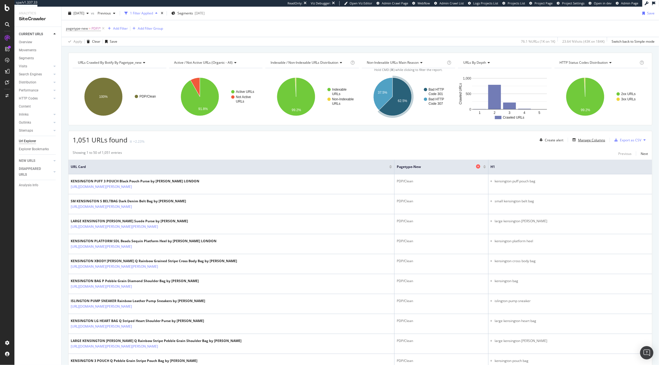
scroll to position [15, 0]
click at [643, 138] on icon at bounding box center [644, 138] width 2 height 3
click at [558, 152] on div "Showing 1 to 50 of 1,051 entries Previous Next" at bounding box center [359, 152] width 583 height 7
click at [630, 142] on div "Export as CSV" at bounding box center [630, 139] width 21 height 5
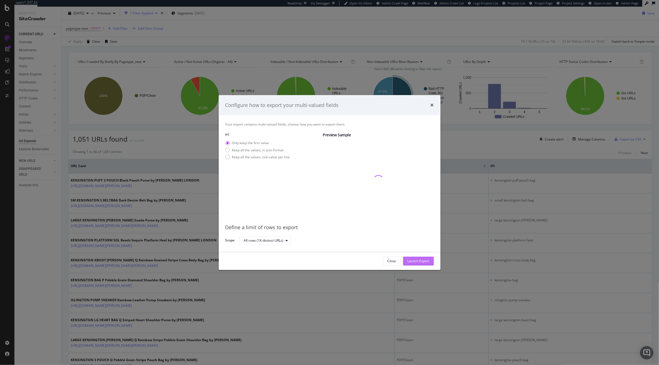
click at [415, 261] on div "Launch Export" at bounding box center [418, 261] width 22 height 5
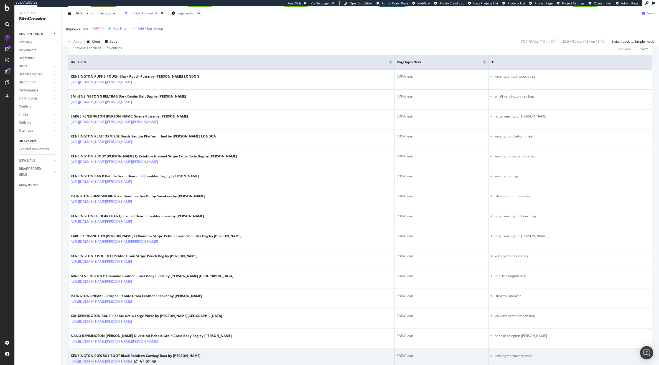
scroll to position [0, 0]
